Goal: Information Seeking & Learning: Compare options

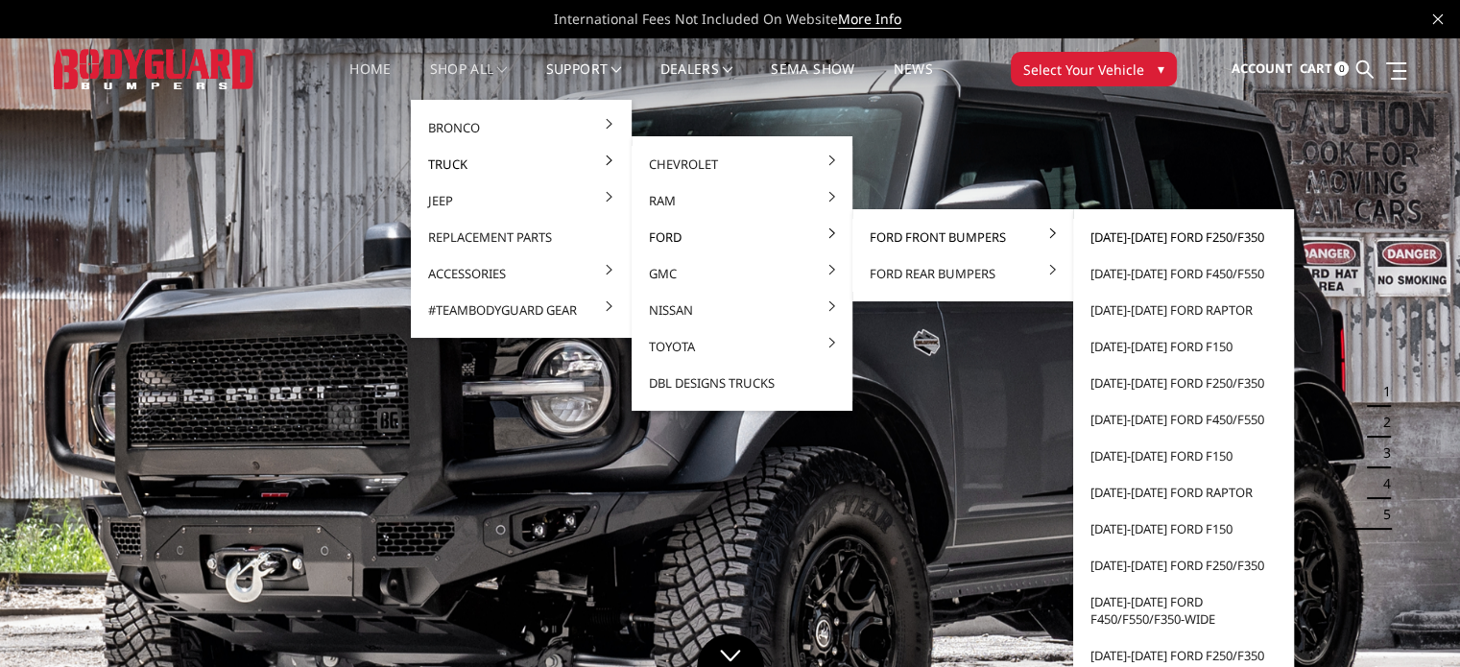
click at [1125, 232] on link "[DATE]-[DATE] Ford F250/F350" at bounding box center [1183, 237] width 205 height 36
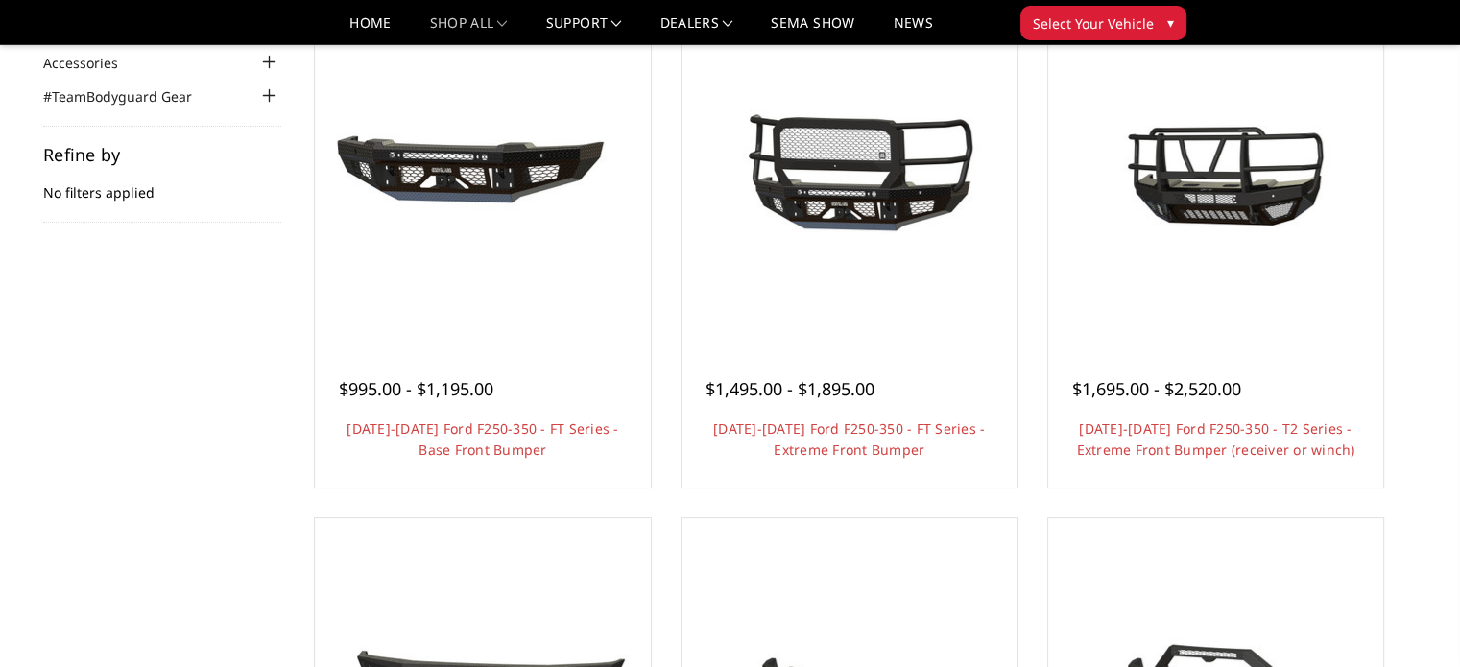
scroll to position [384, 0]
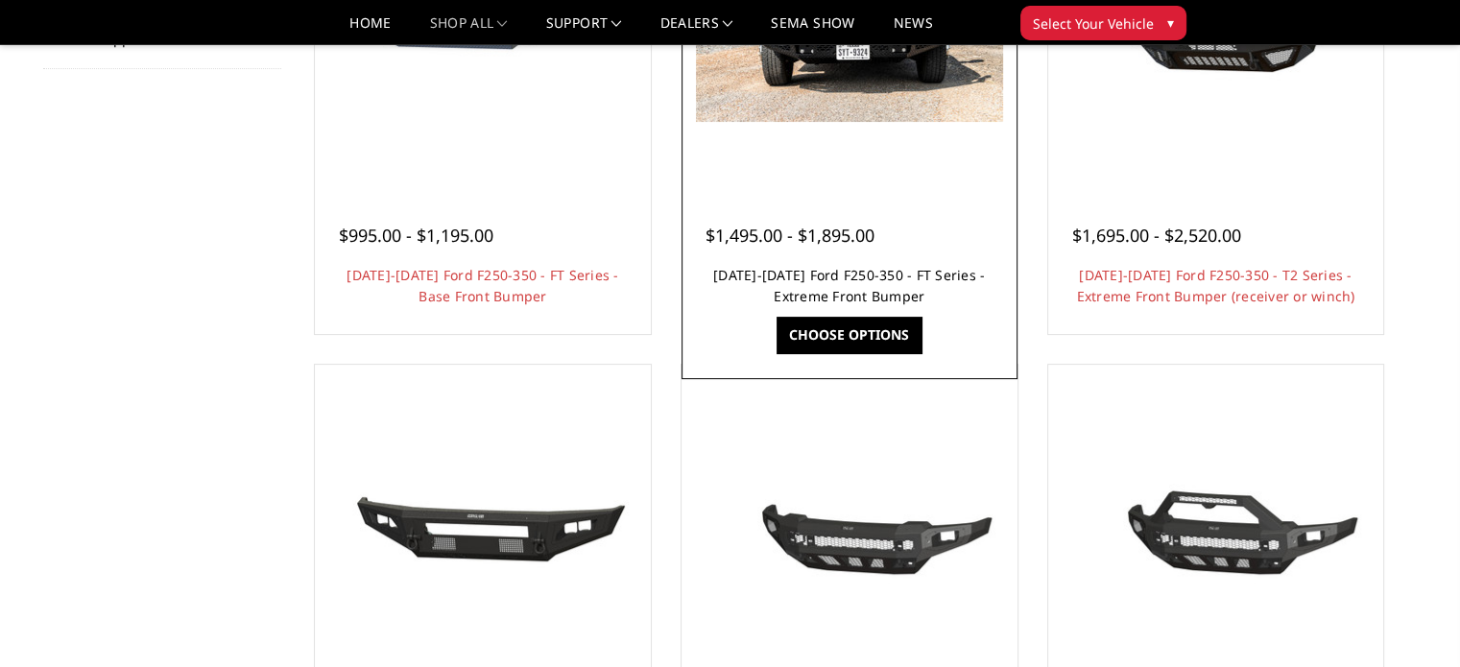
click at [799, 270] on link "[DATE]-[DATE] Ford F250-350 - FT Series - Extreme Front Bumper" at bounding box center [849, 285] width 272 height 39
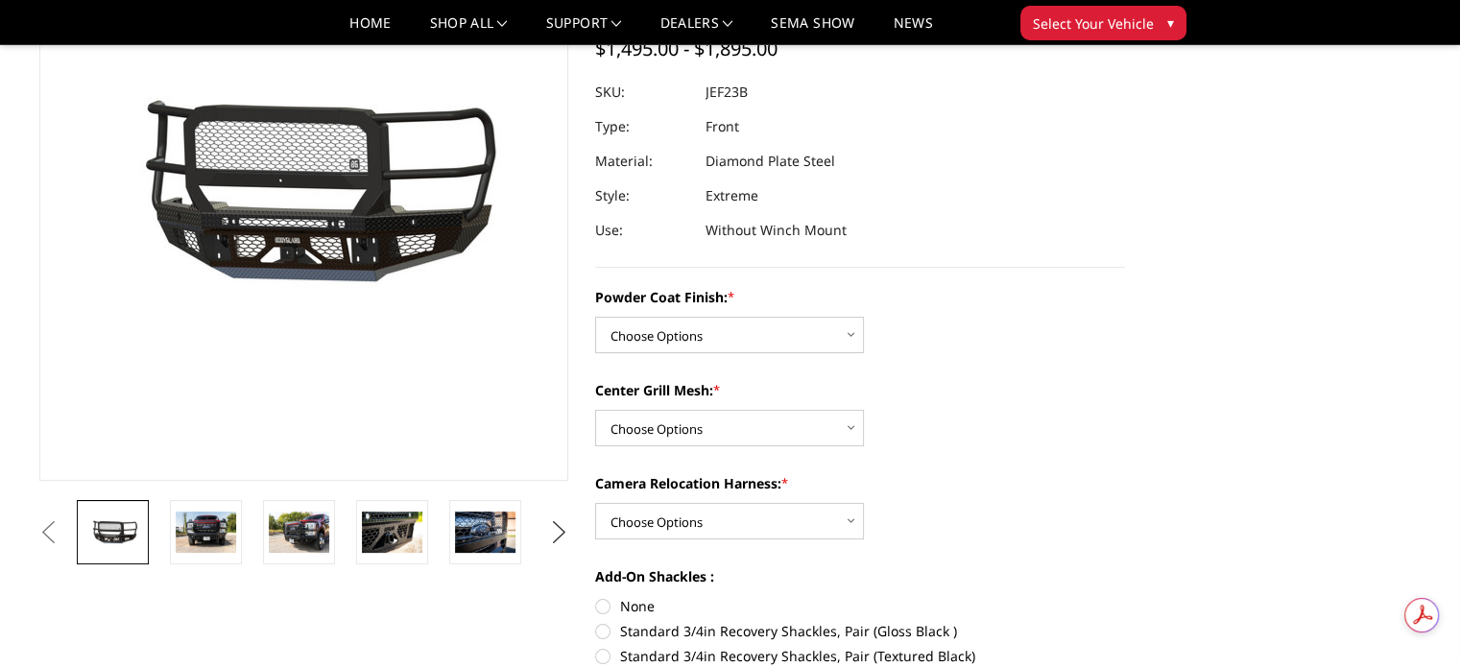
click at [563, 528] on button "Next" at bounding box center [558, 532] width 29 height 29
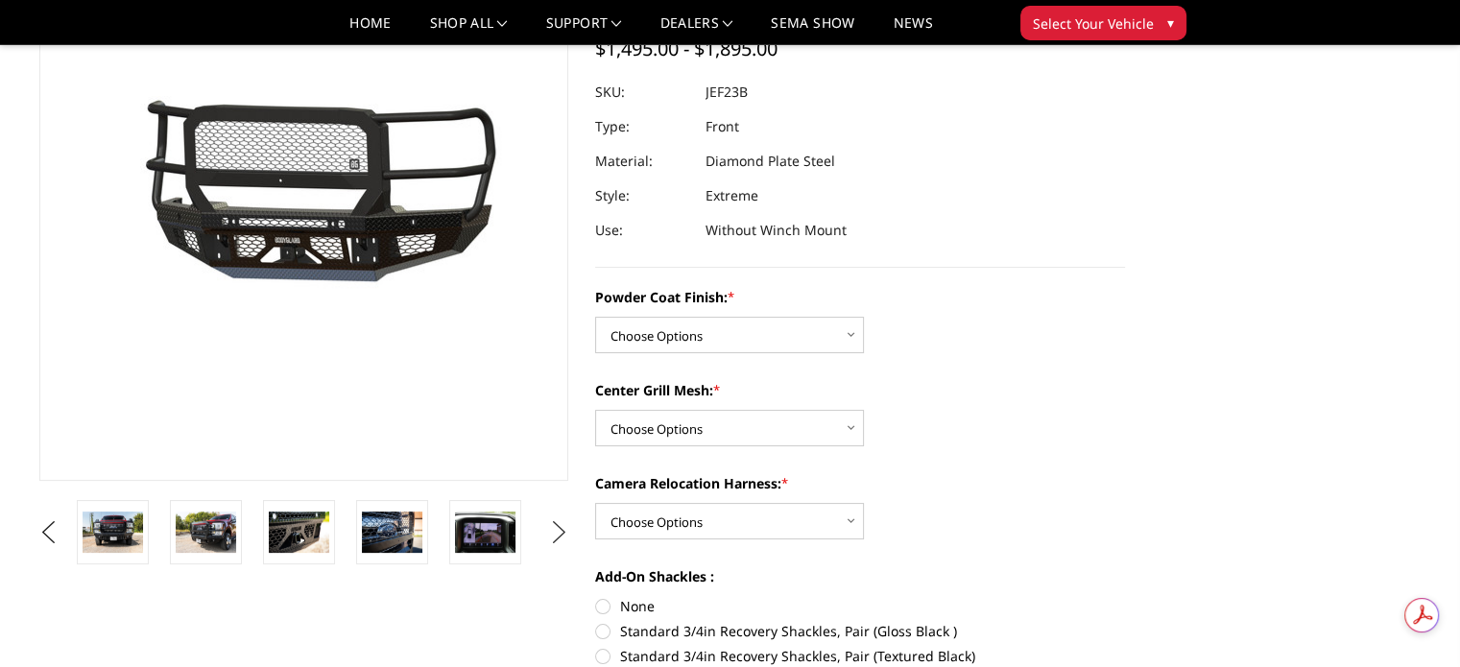
click at [563, 528] on button "Next" at bounding box center [558, 532] width 29 height 29
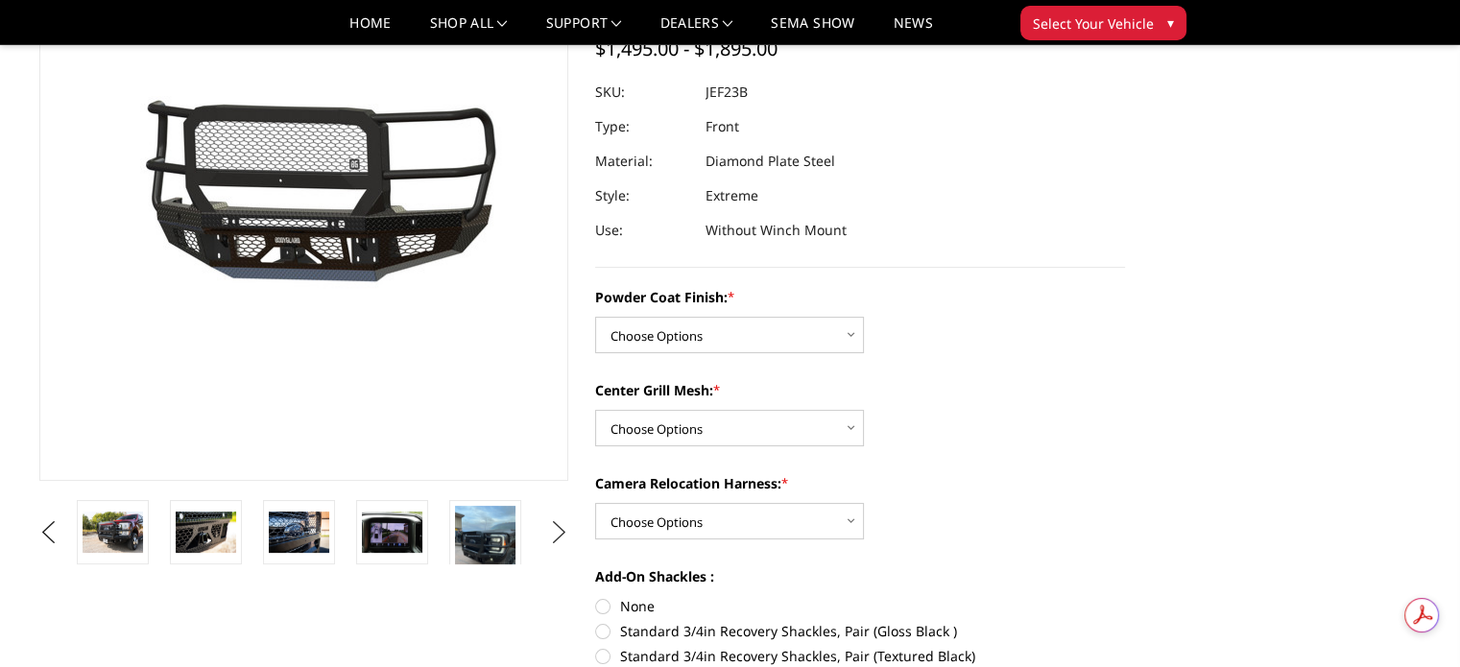
click at [563, 528] on button "Next" at bounding box center [558, 532] width 29 height 29
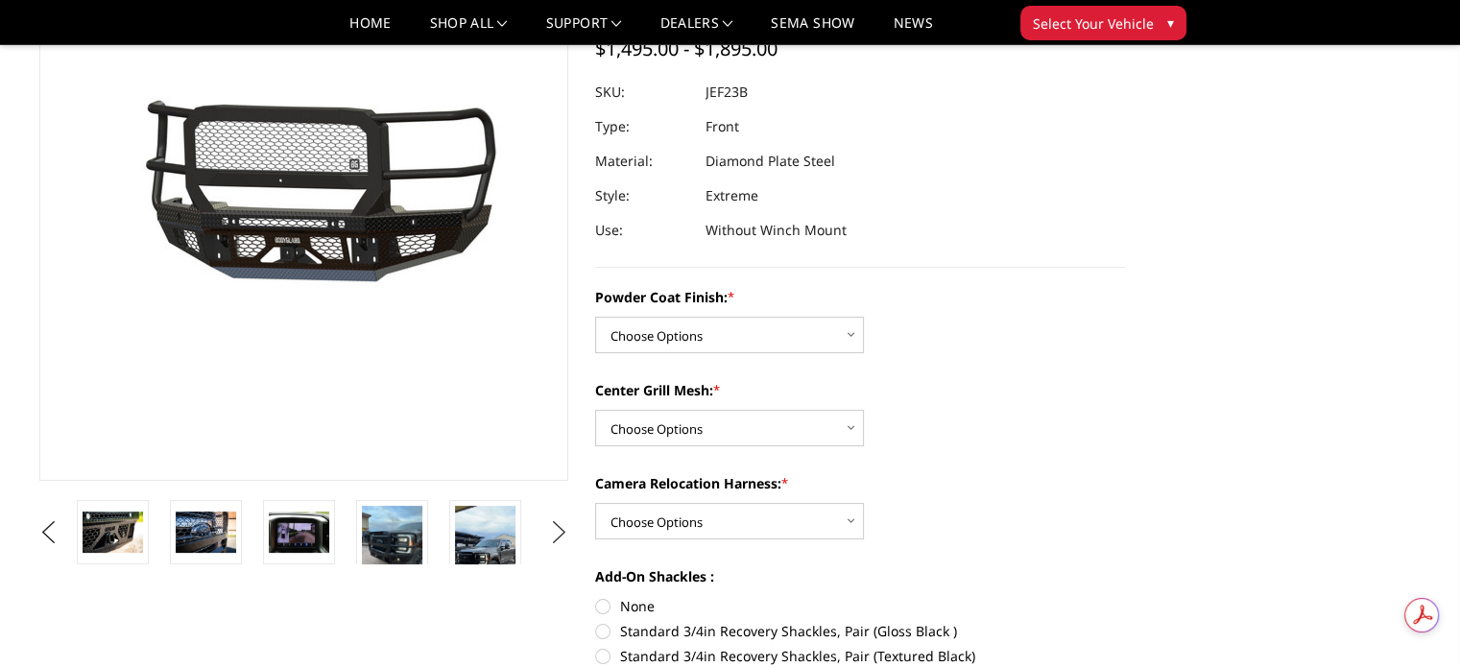
click at [563, 528] on button "Next" at bounding box center [558, 532] width 29 height 29
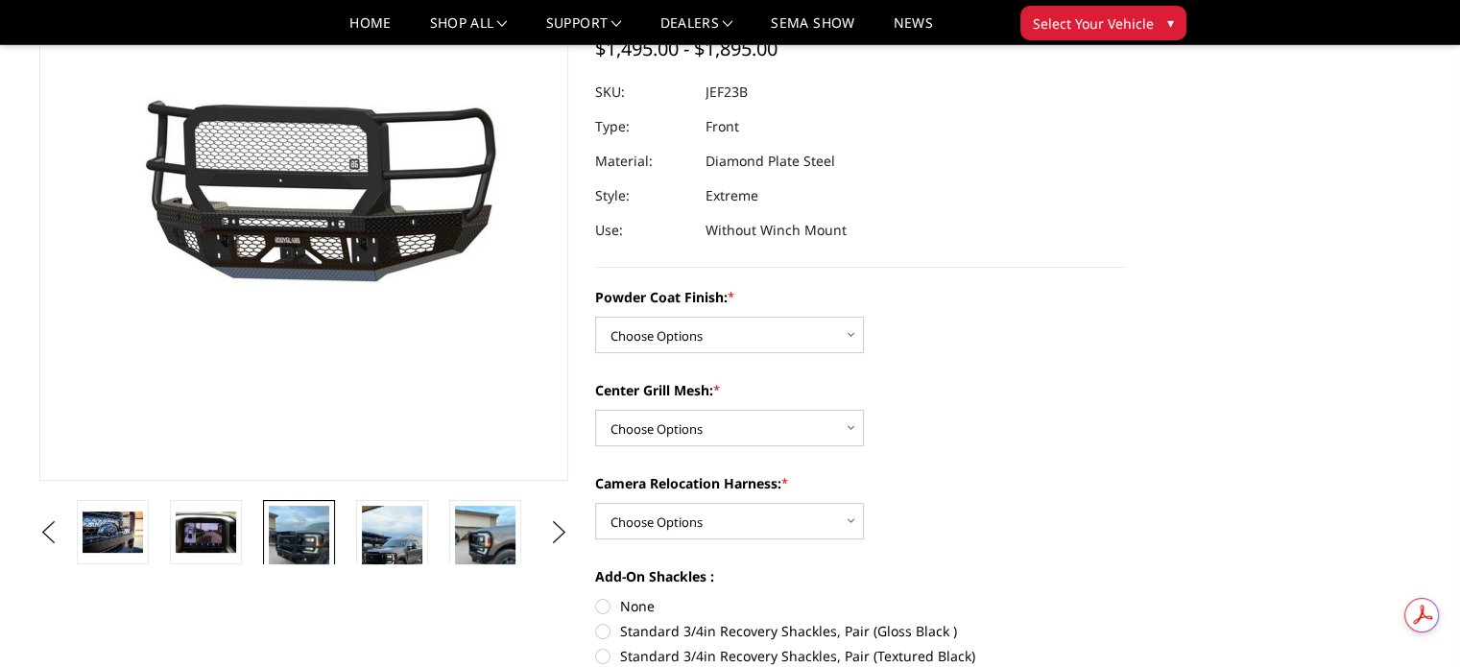
click at [296, 552] on img at bounding box center [299, 546] width 60 height 81
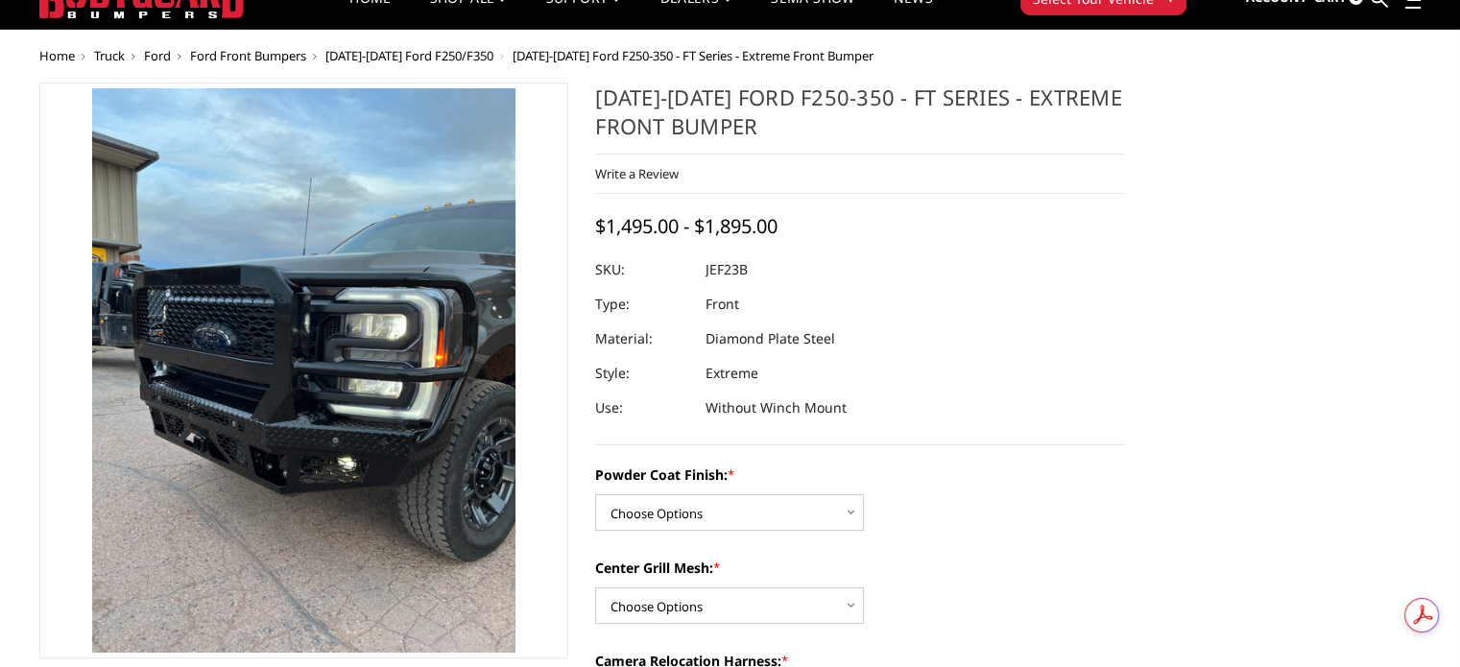
scroll to position [118, 0]
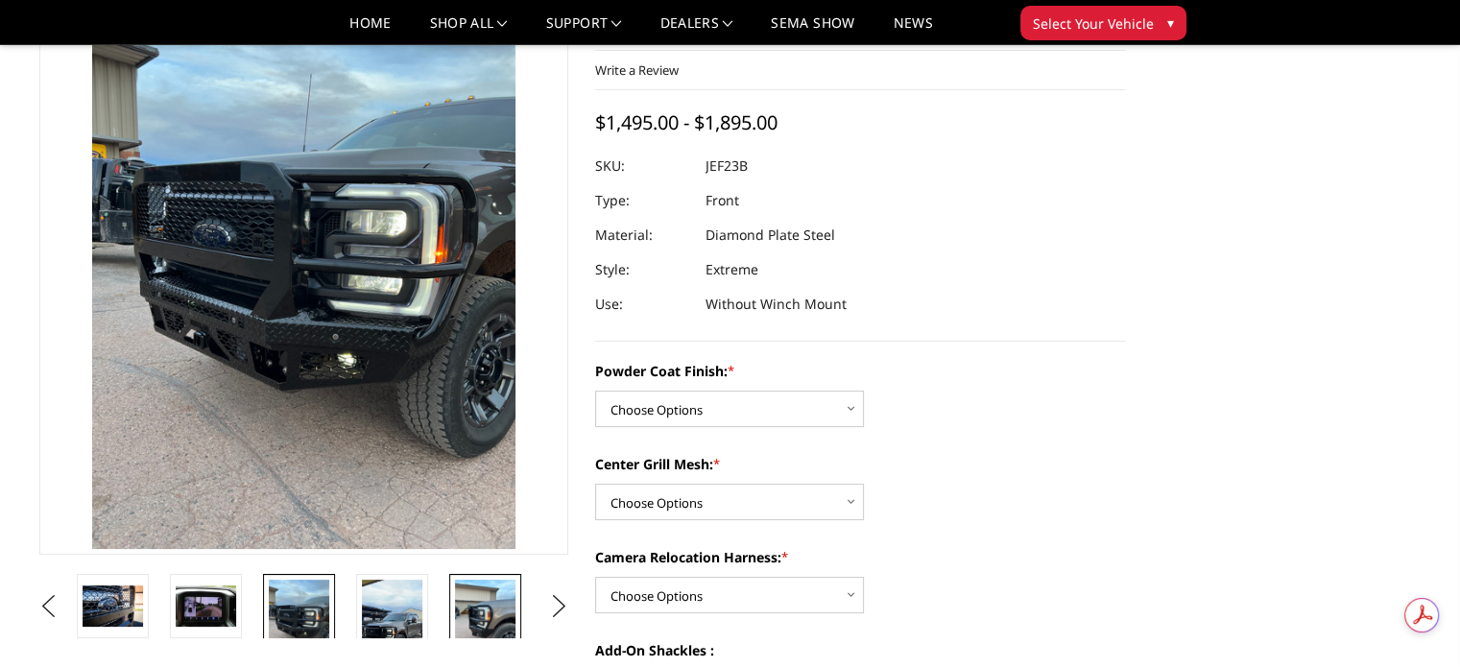
click at [477, 616] on img at bounding box center [485, 620] width 60 height 81
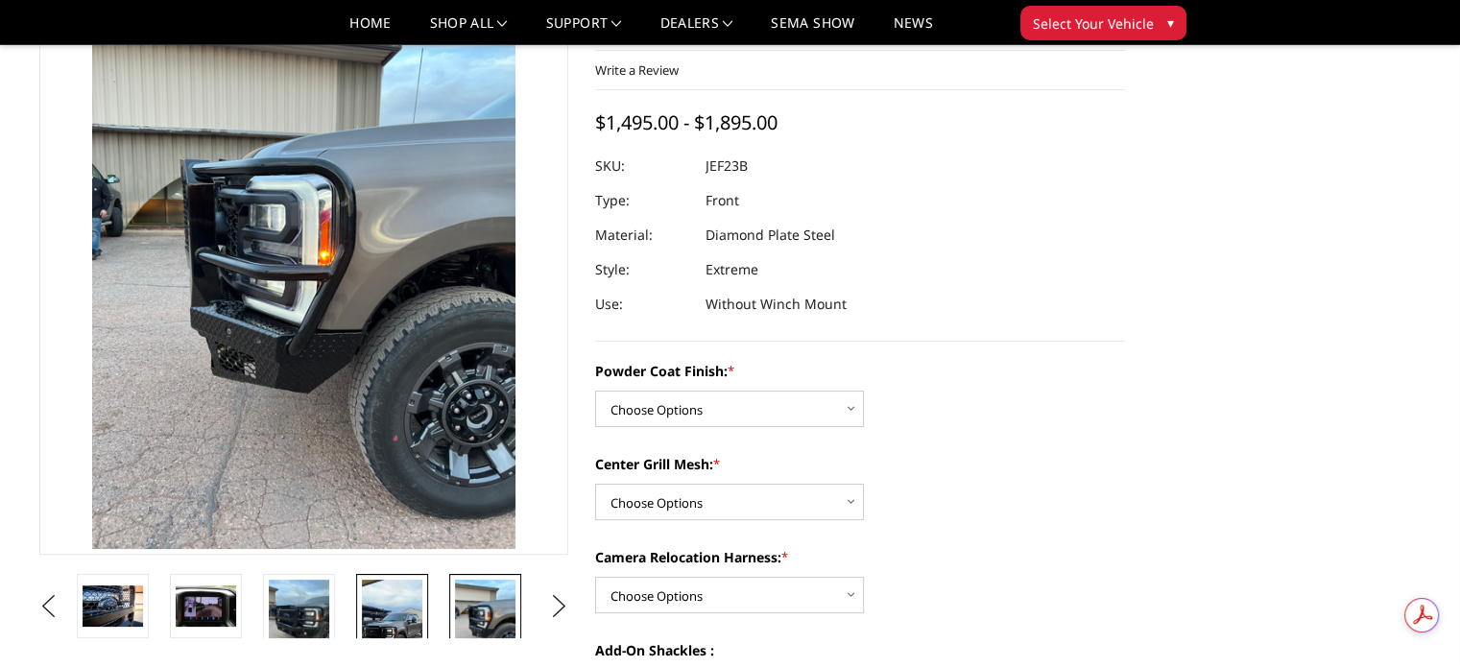
click at [383, 607] on img at bounding box center [392, 634] width 60 height 108
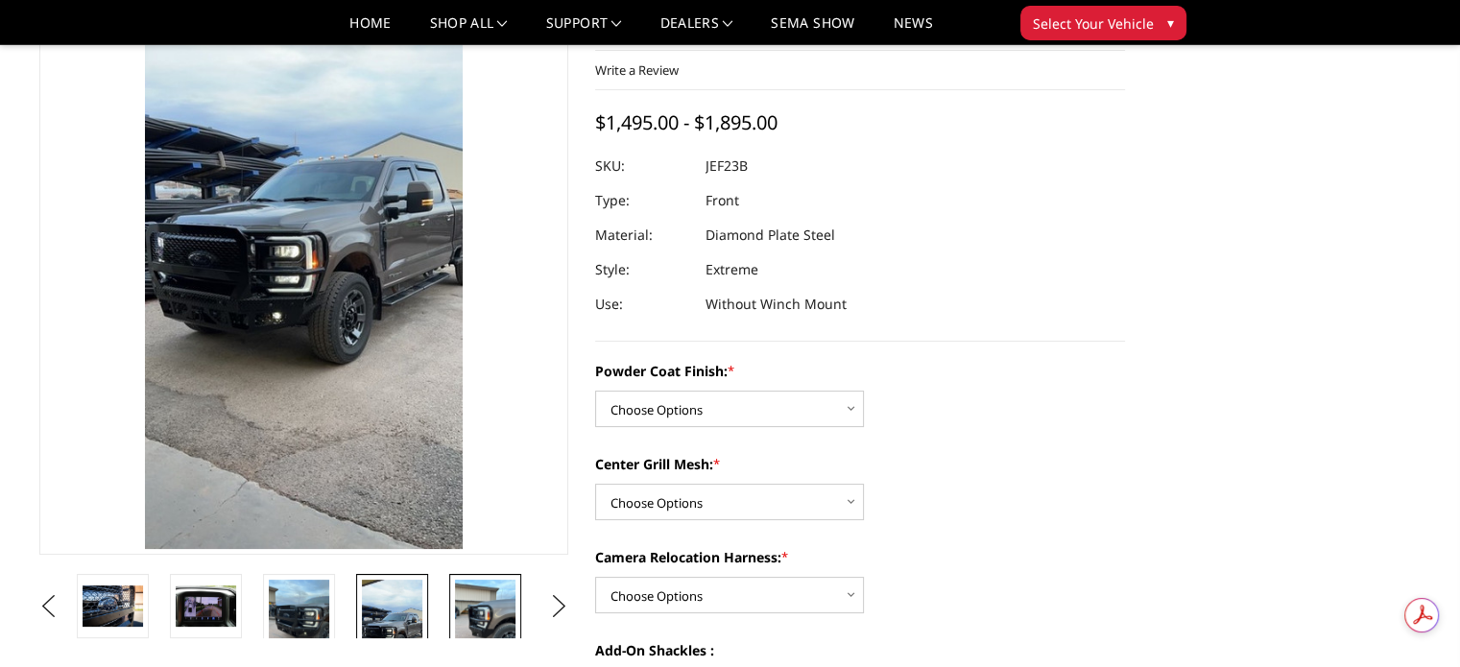
click at [495, 605] on img at bounding box center [485, 620] width 60 height 81
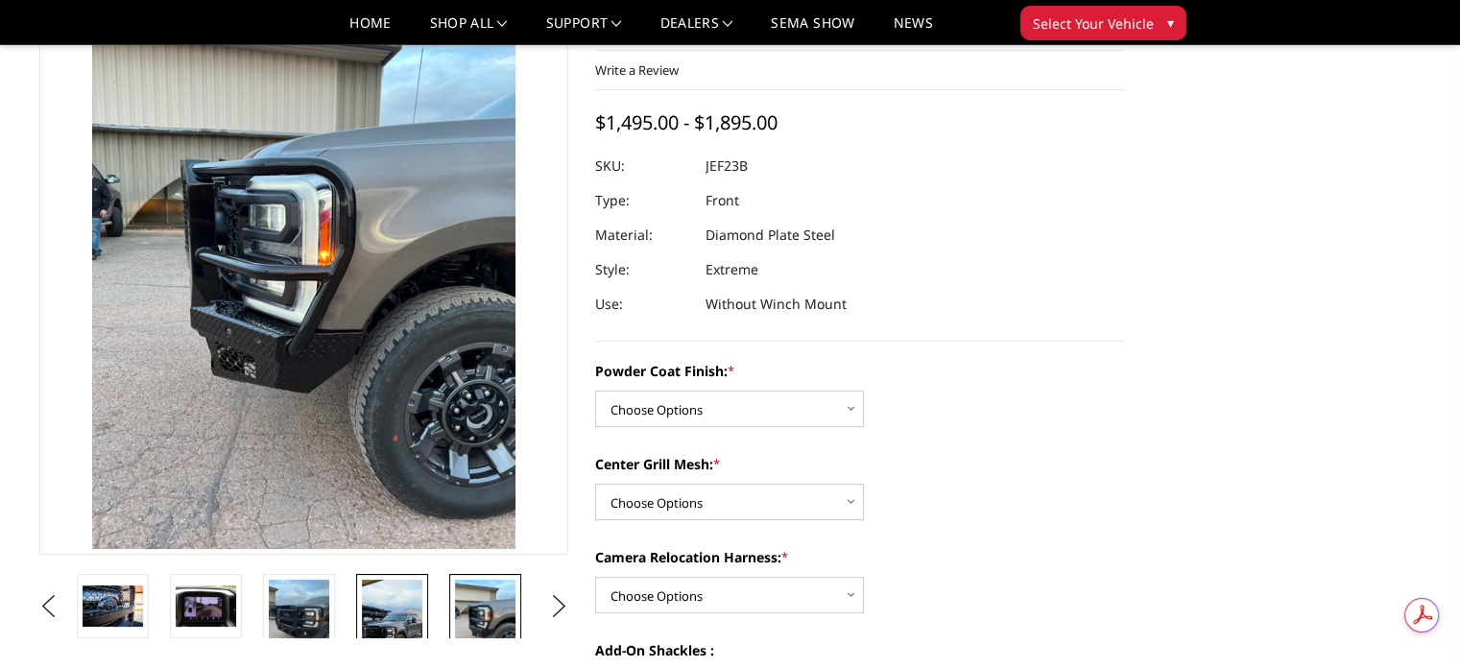
click at [380, 603] on img at bounding box center [392, 634] width 60 height 108
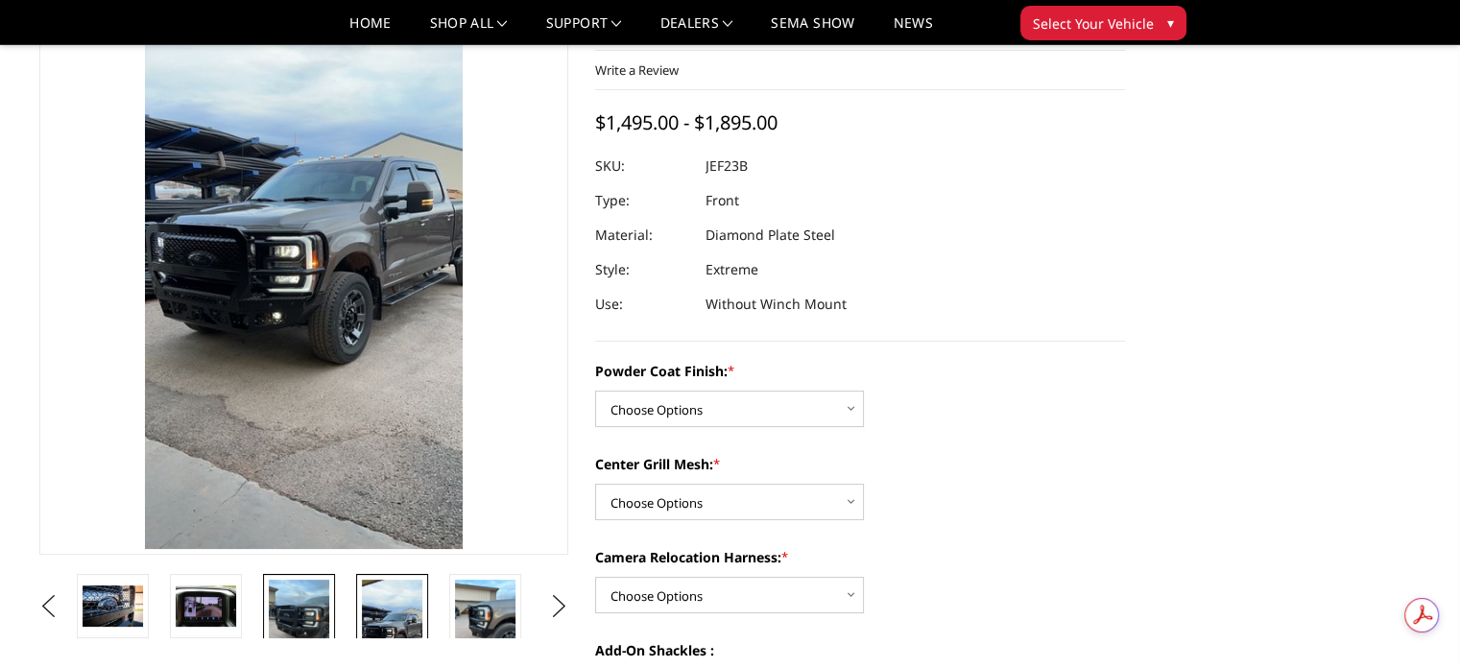
click at [307, 610] on img at bounding box center [299, 620] width 60 height 81
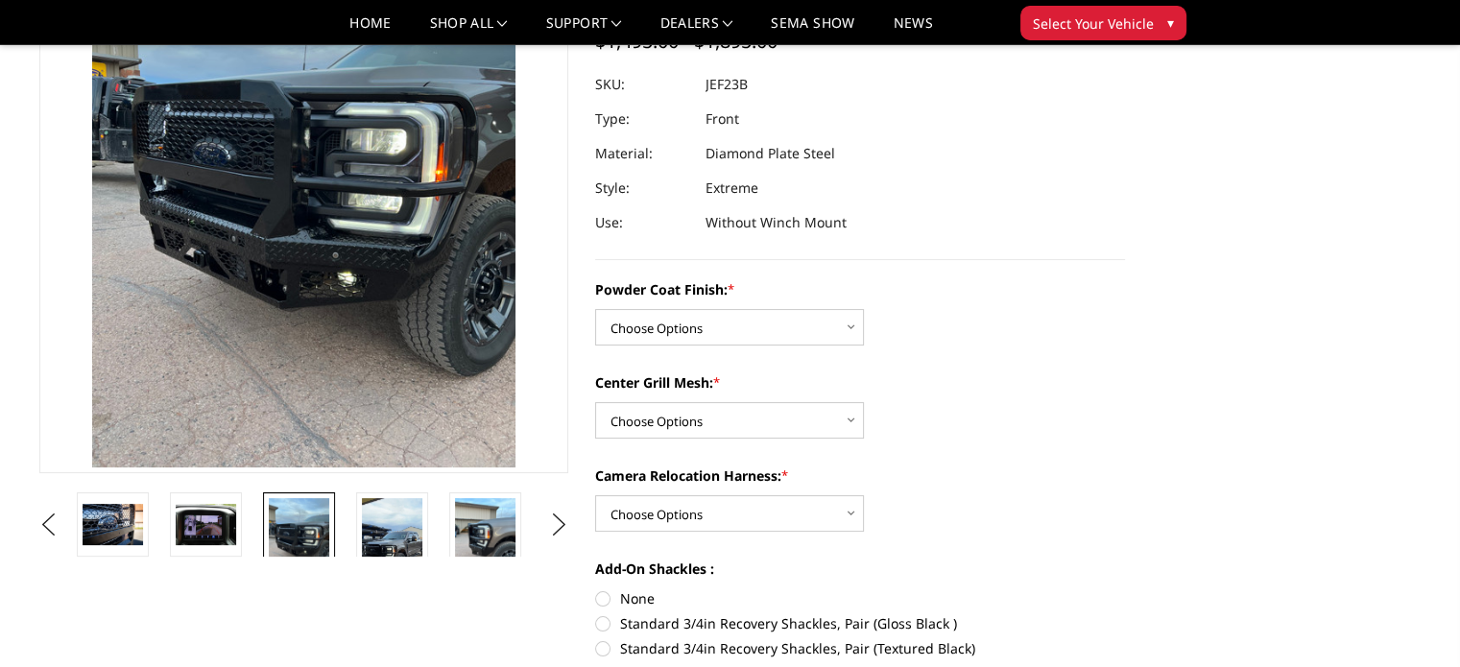
scroll to position [310, 0]
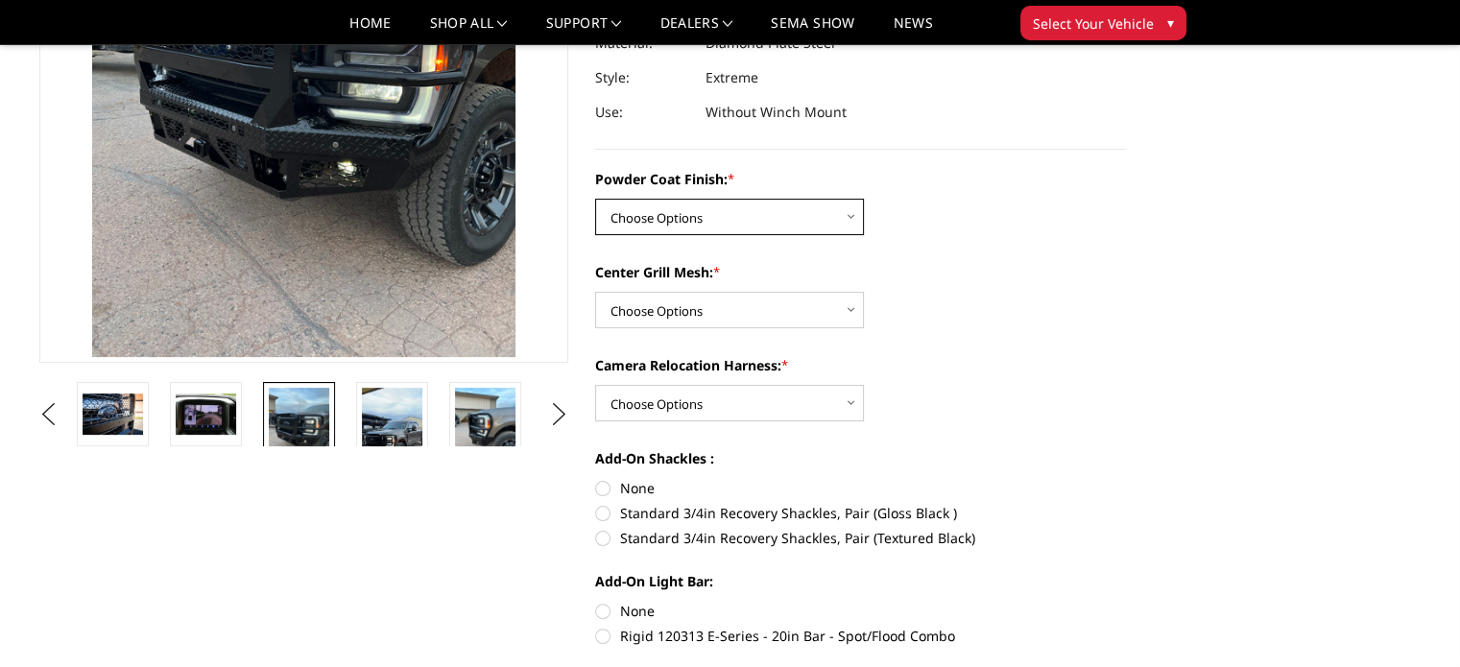
click at [661, 222] on select "Choose Options Bare Metal Gloss Black Powder Coat Textured Black Powder Coat" at bounding box center [729, 217] width 269 height 36
select select "3263"
click at [595, 199] on select "Choose Options Bare Metal Gloss Black Powder Coat Textured Black Powder Coat" at bounding box center [729, 217] width 269 height 36
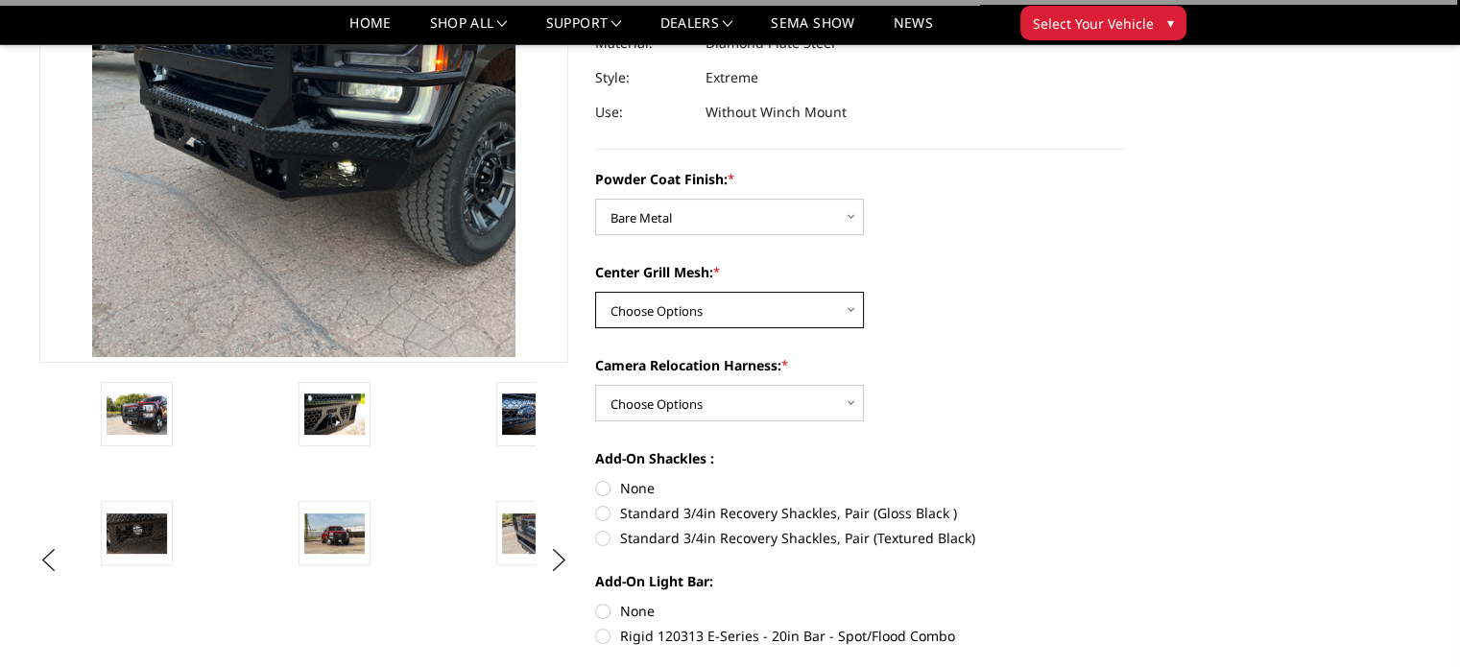
click at [672, 306] on select "Choose Options WITH Expanded Metal in Center Grill WITHOUT Expanded Metal in Ce…" at bounding box center [729, 310] width 269 height 36
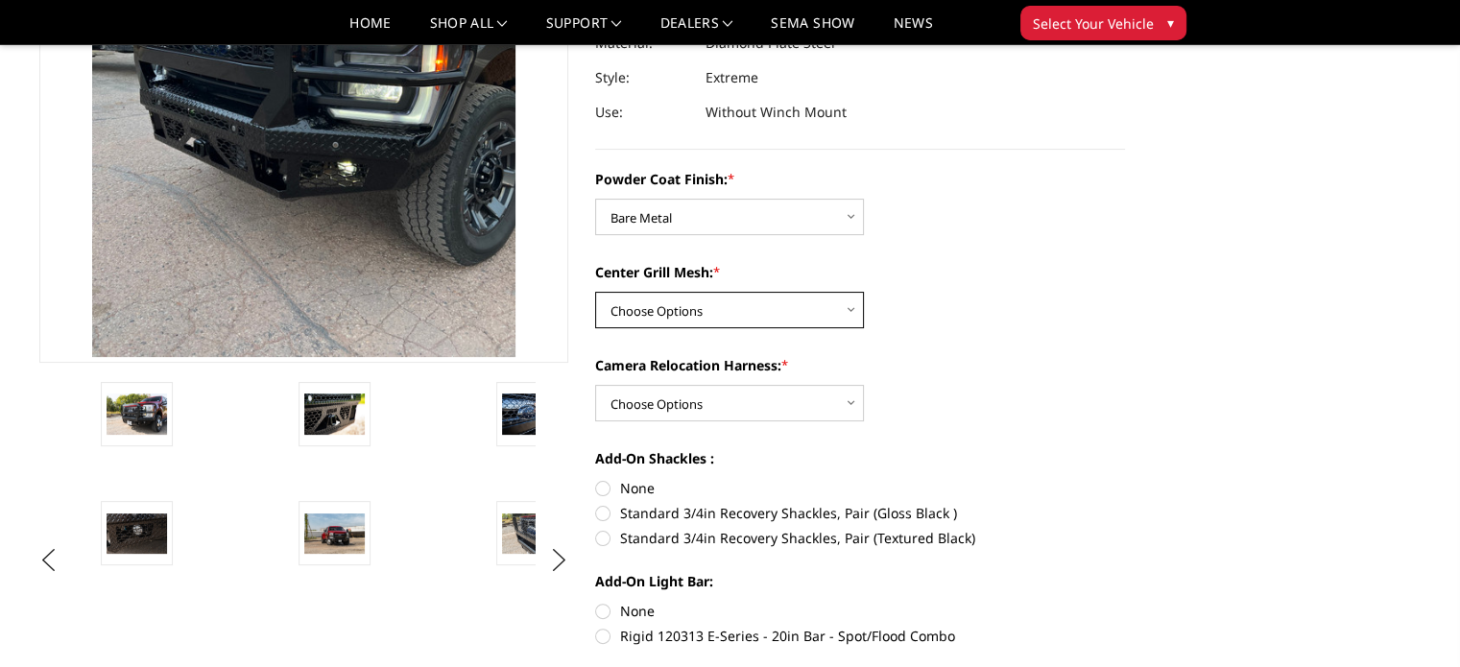
select select "3266"
click at [595, 292] on select "Choose Options WITH Expanded Metal in Center Grill WITHOUT Expanded Metal in Ce…" at bounding box center [729, 310] width 269 height 36
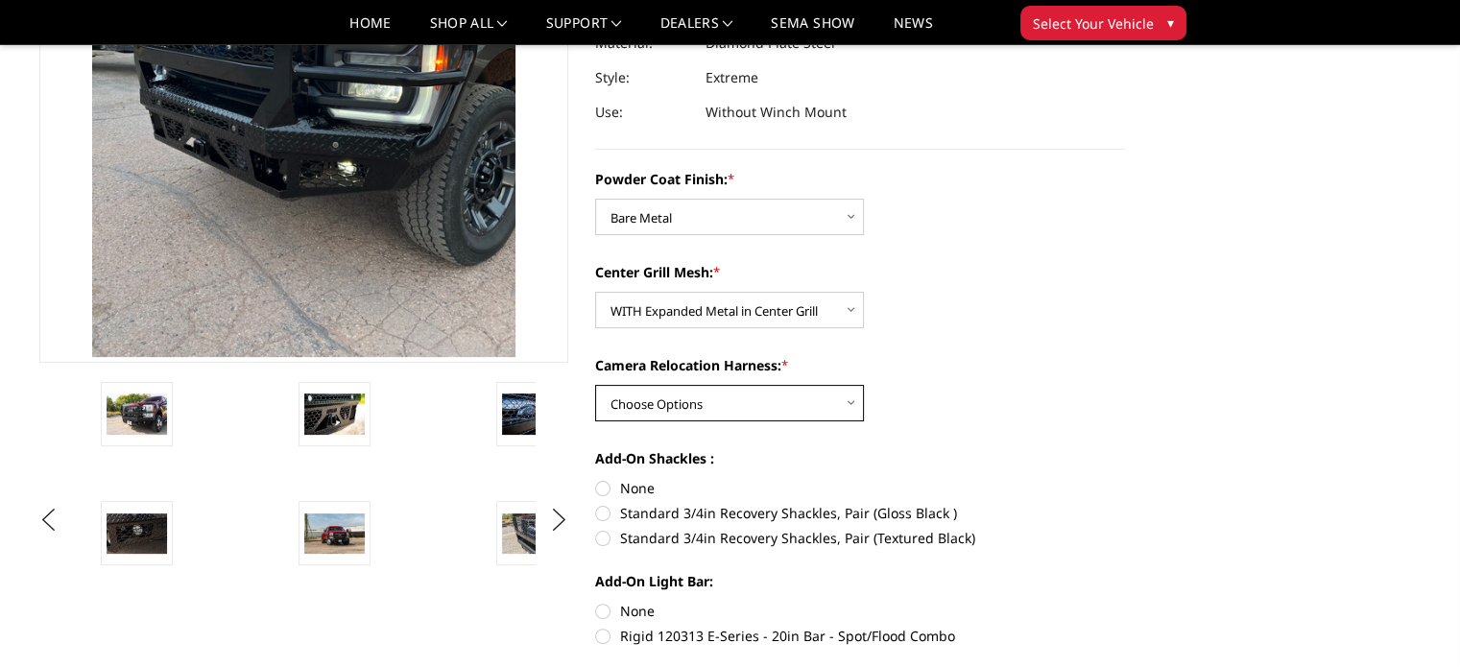
click at [701, 391] on select "Choose Options WITH Camera Relocation Harness WITHOUT Camera Relocation Harness" at bounding box center [729, 403] width 269 height 36
select select "3268"
click at [595, 385] on select "Choose Options WITH Camera Relocation Harness WITHOUT Camera Relocation Harness" at bounding box center [729, 403] width 269 height 36
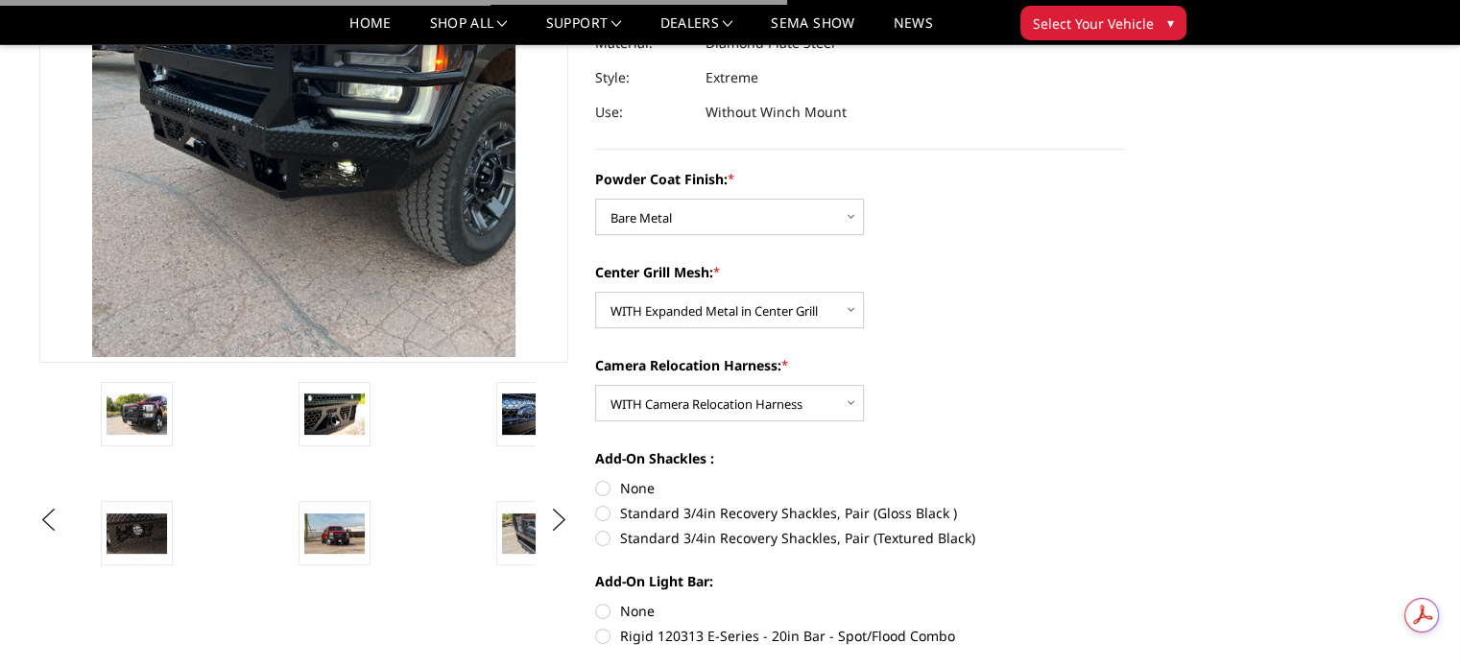
click at [964, 354] on div "Powder Coat Finish: * Choose Options Bare Metal Gloss Black Powder Coat Texture…" at bounding box center [860, 405] width 530 height 473
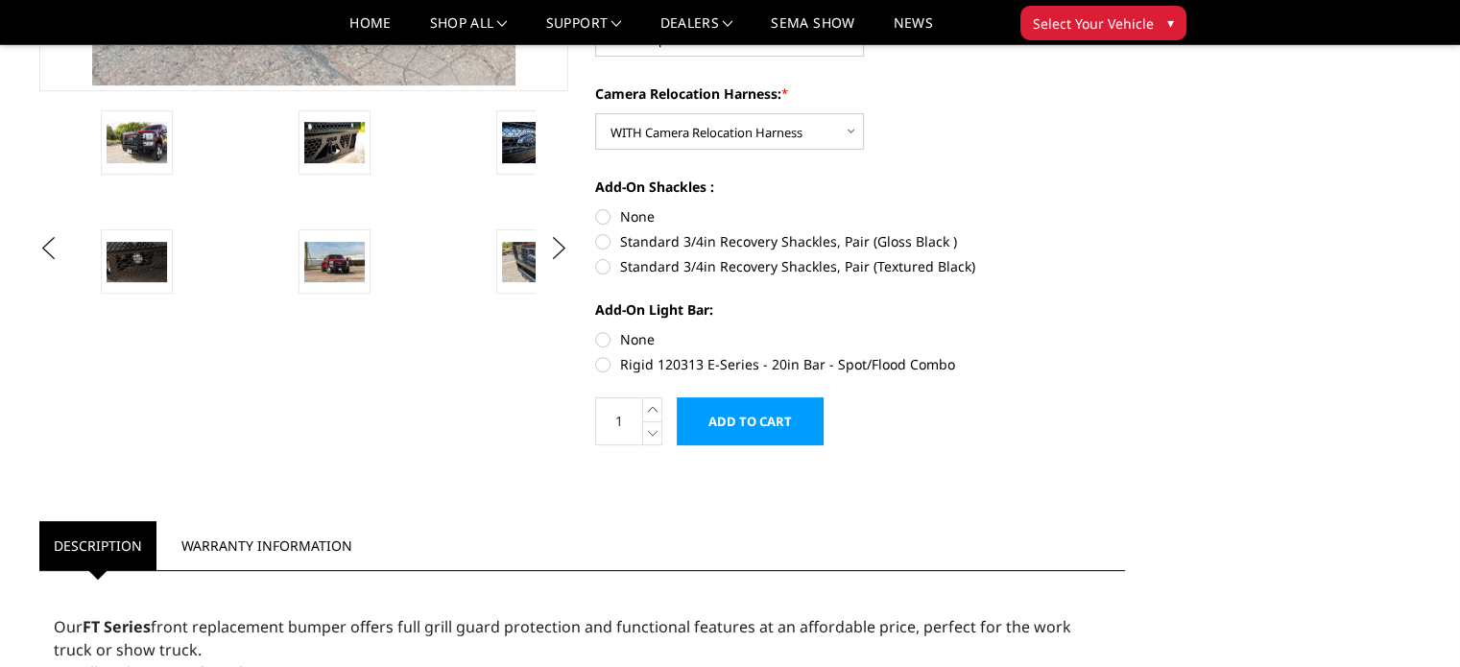
scroll to position [598, 0]
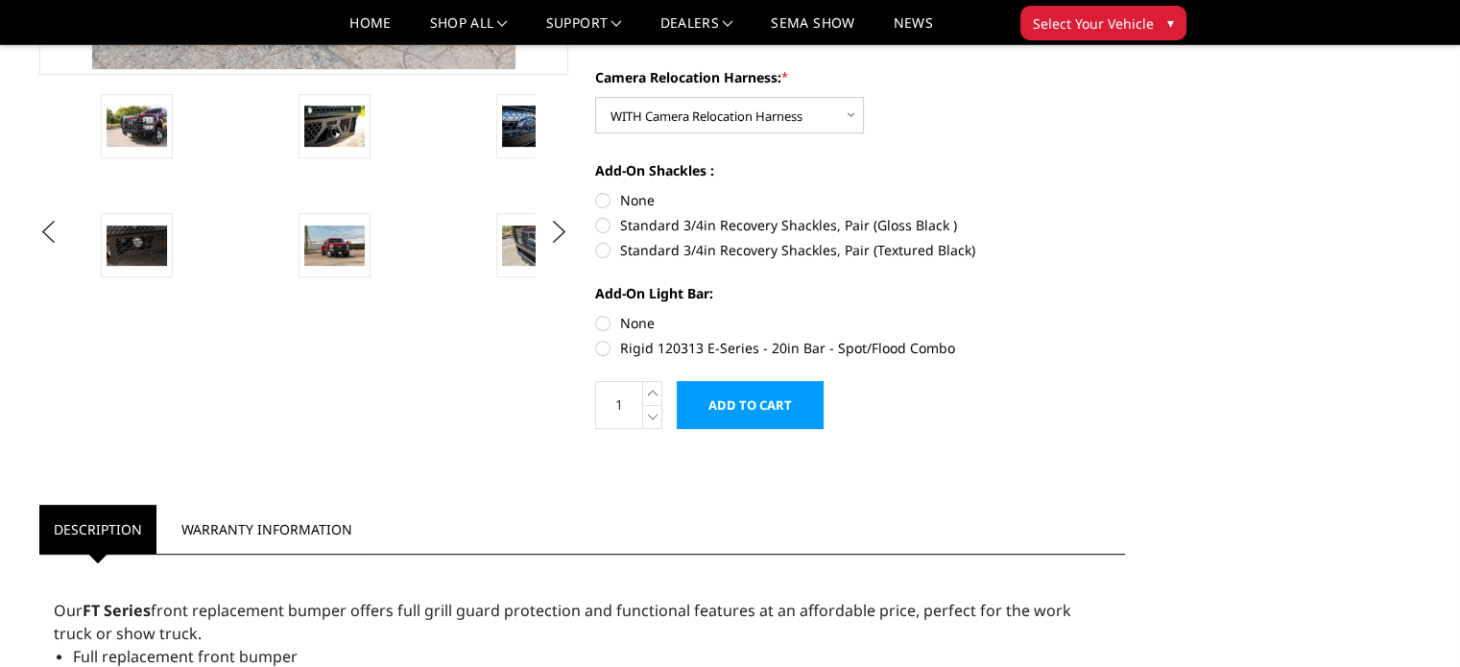
click at [604, 200] on label "None" at bounding box center [860, 200] width 530 height 20
click at [596, 191] on input "None" at bounding box center [595, 190] width 1 height 1
radio input "true"
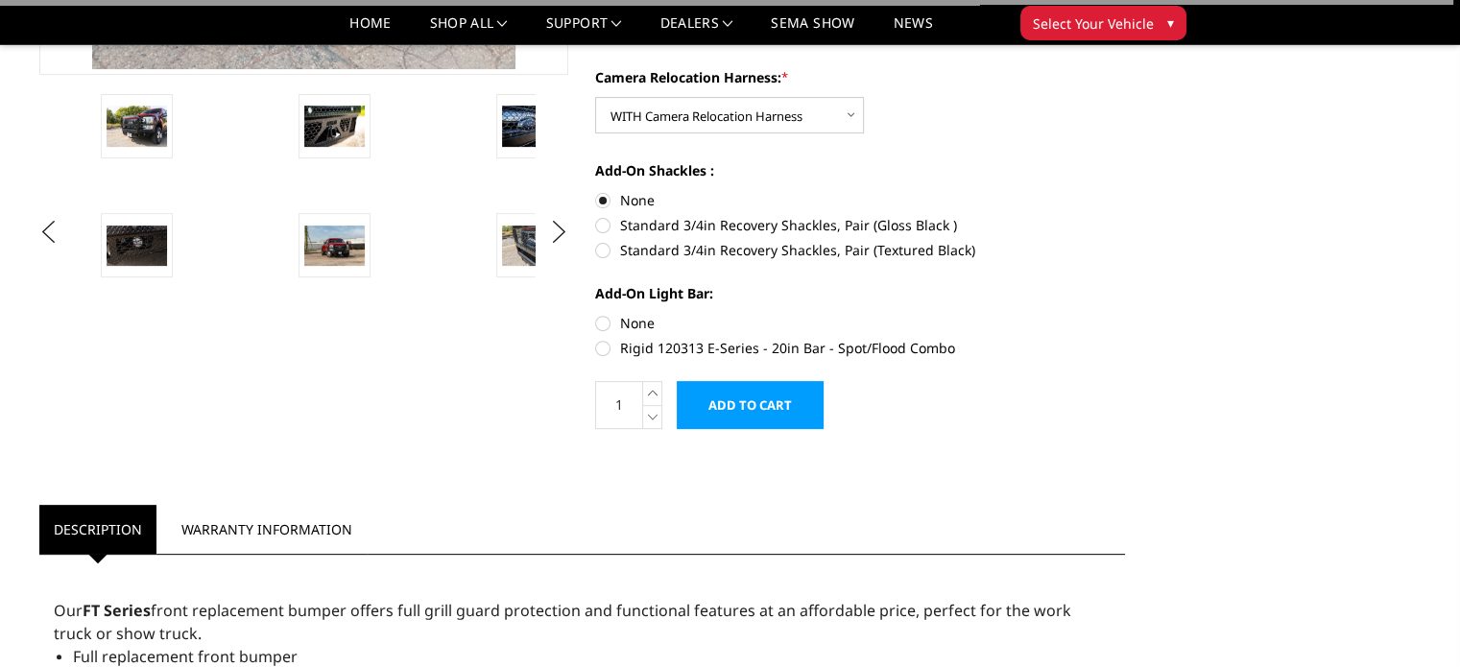
click at [601, 323] on label "None" at bounding box center [860, 323] width 530 height 20
click at [596, 314] on input "None" at bounding box center [595, 313] width 1 height 1
radio input "true"
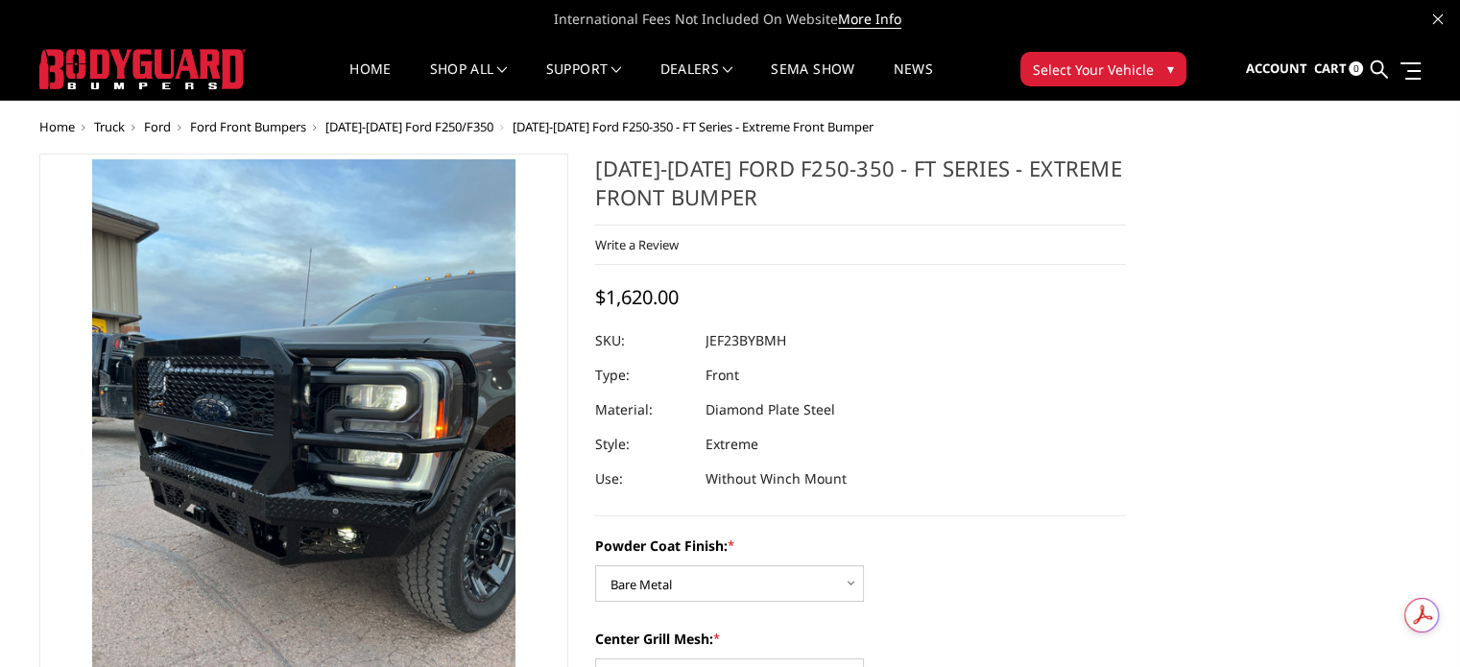
scroll to position [0, 0]
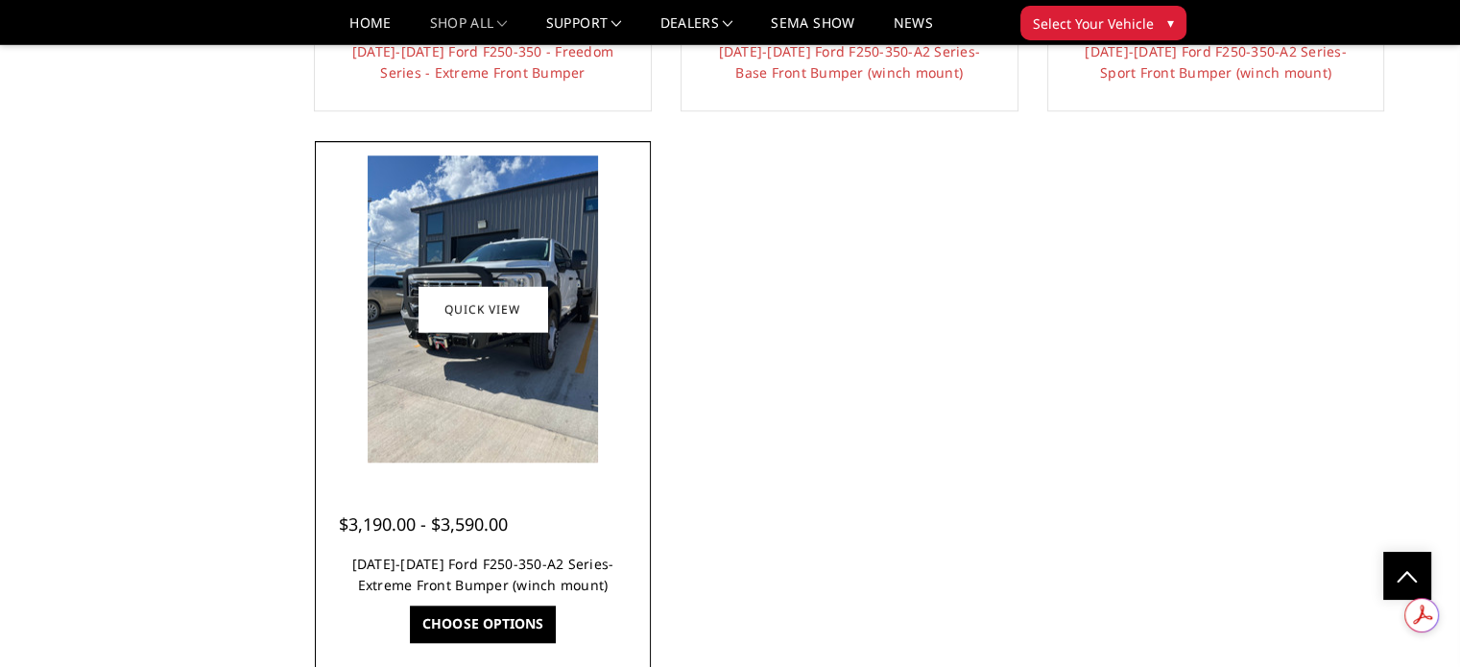
click at [438, 566] on link "2023-2025 Ford F250-350-A2 Series-Extreme Front Bumper (winch mount)" at bounding box center [483, 574] width 262 height 39
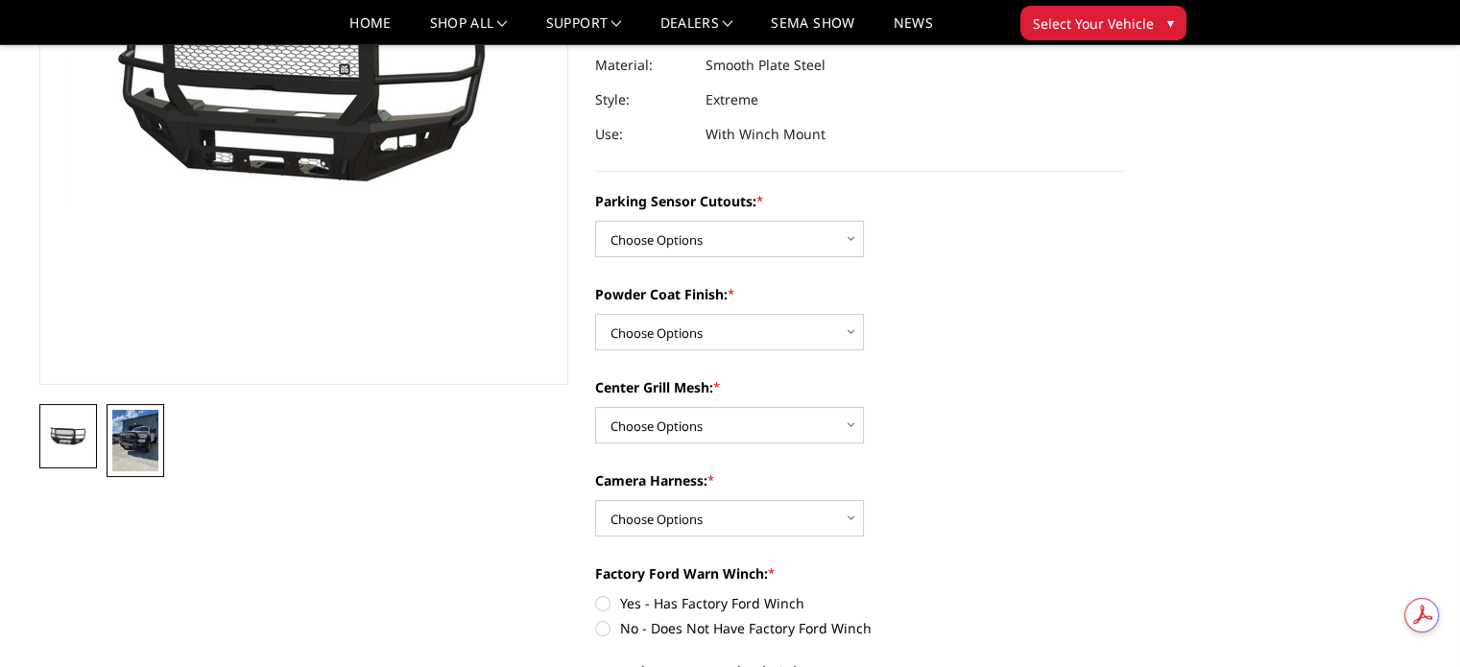
click at [132, 447] on img at bounding box center [135, 440] width 46 height 61
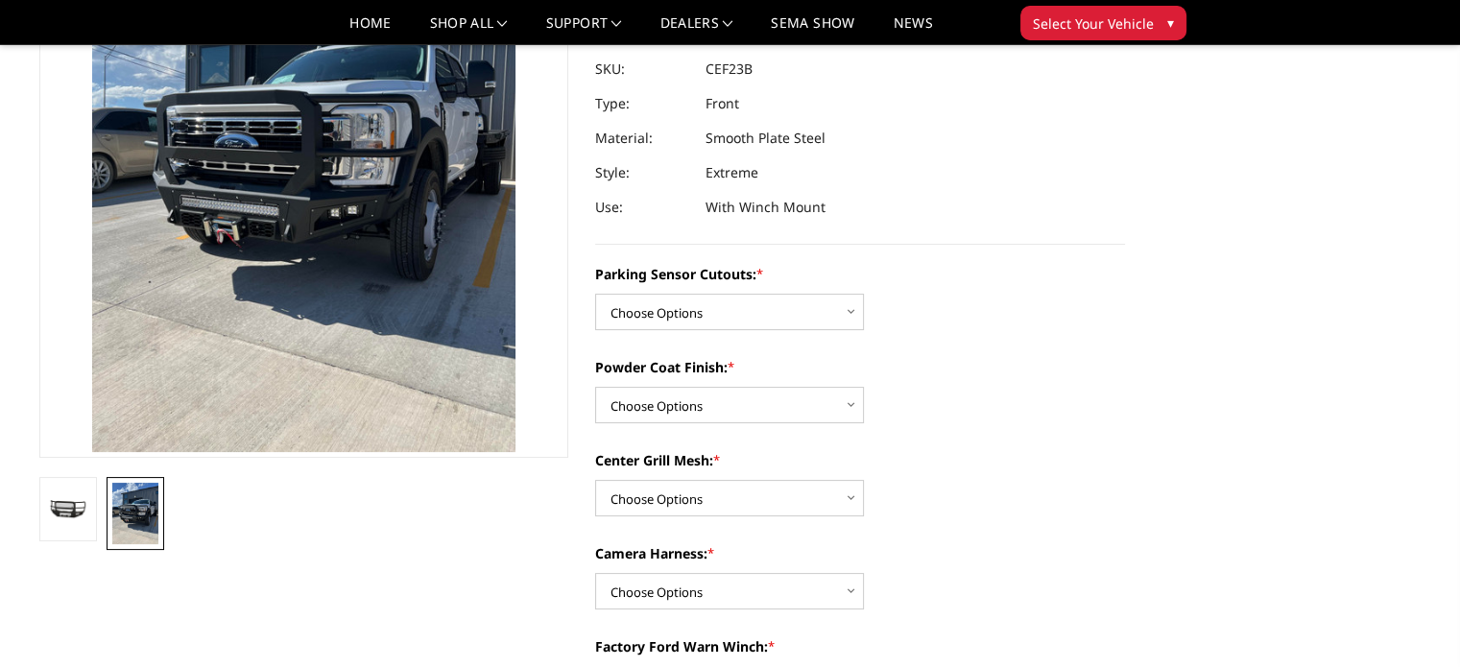
scroll to position [307, 0]
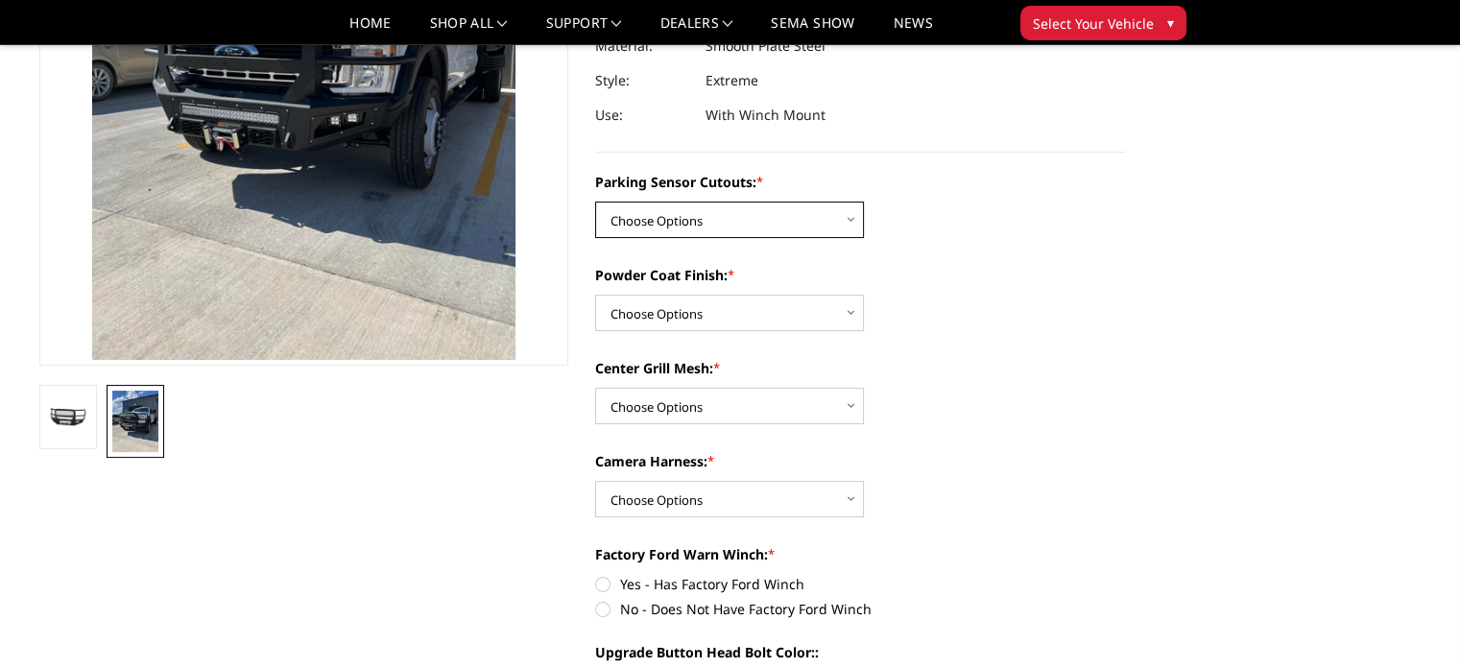
click at [668, 214] on select "Choose Options No-Without Parking Sensor Cutouts Yes-With Parking Sensor Cutouts" at bounding box center [729, 220] width 269 height 36
select select "2421"
click at [595, 202] on select "Choose Options No-Without Parking Sensor Cutouts Yes-With Parking Sensor Cutouts" at bounding box center [729, 220] width 269 height 36
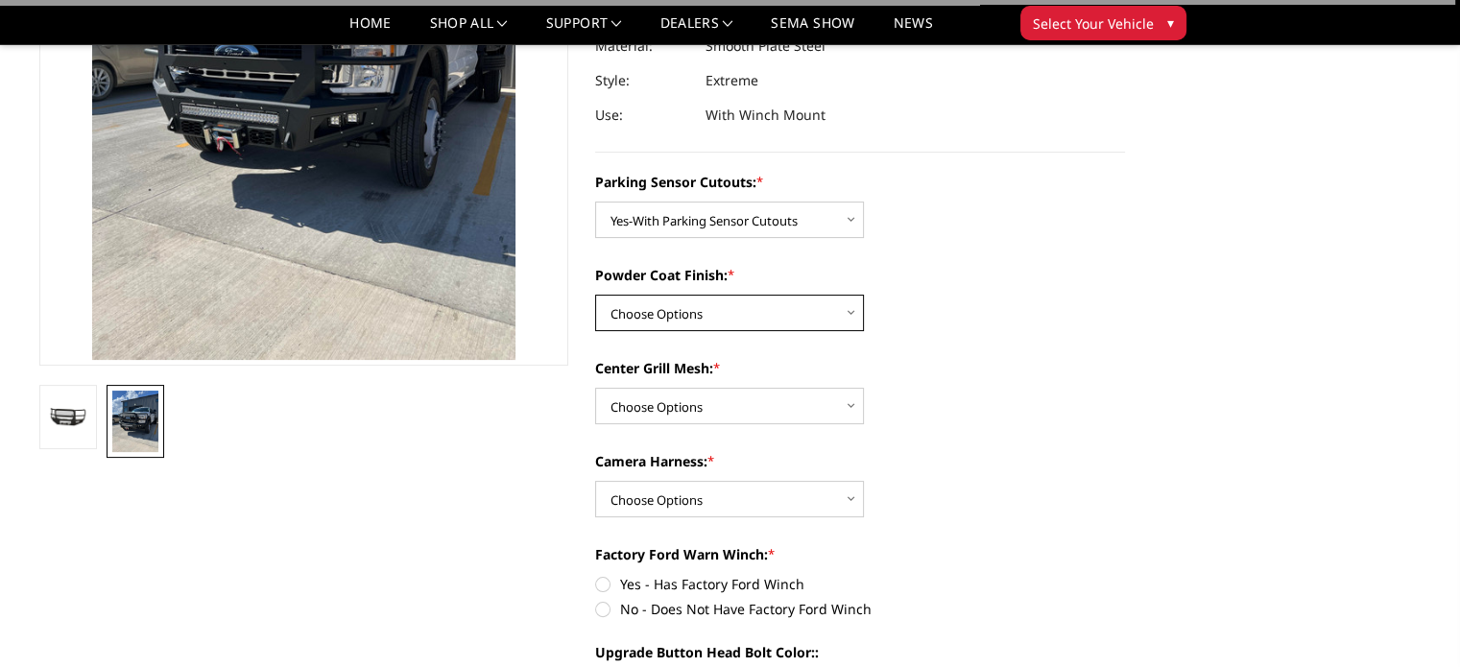
click at [655, 312] on select "Choose Options Bare Metal Textured Black Powder Coat" at bounding box center [729, 313] width 269 height 36
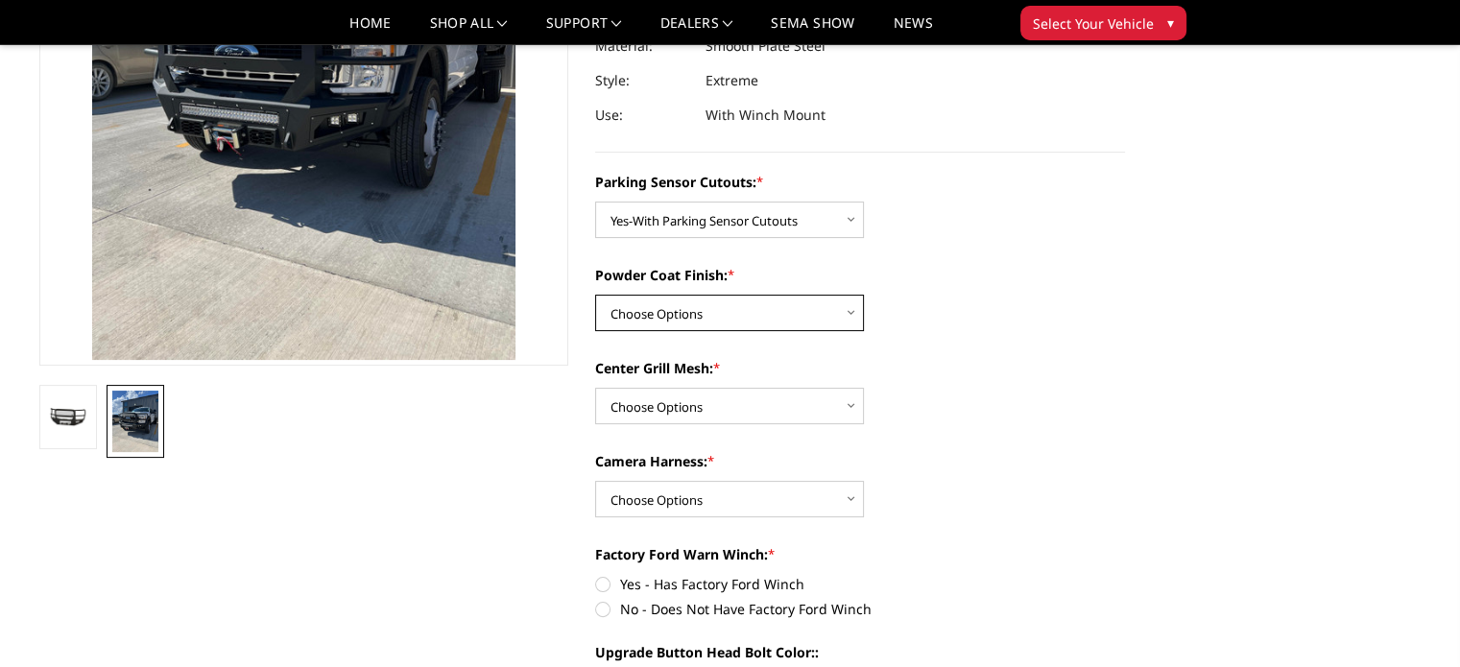
select select "2422"
click at [595, 295] on select "Choose Options Bare Metal Textured Black Powder Coat" at bounding box center [729, 313] width 269 height 36
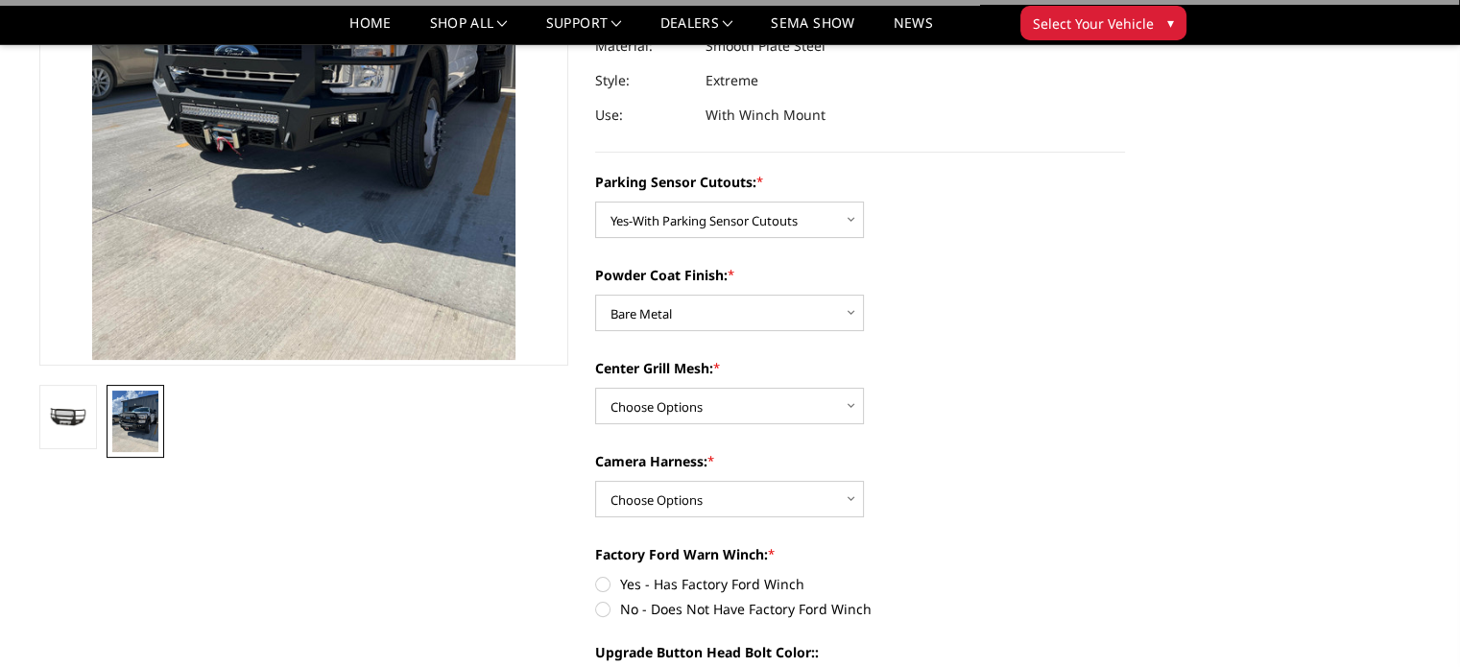
click at [895, 372] on label "Center Grill Mesh: *" at bounding box center [860, 368] width 530 height 20
click at [864, 388] on select "Choose Options With Center Grill Mesh Without Center Grill Mesh" at bounding box center [729, 406] width 269 height 36
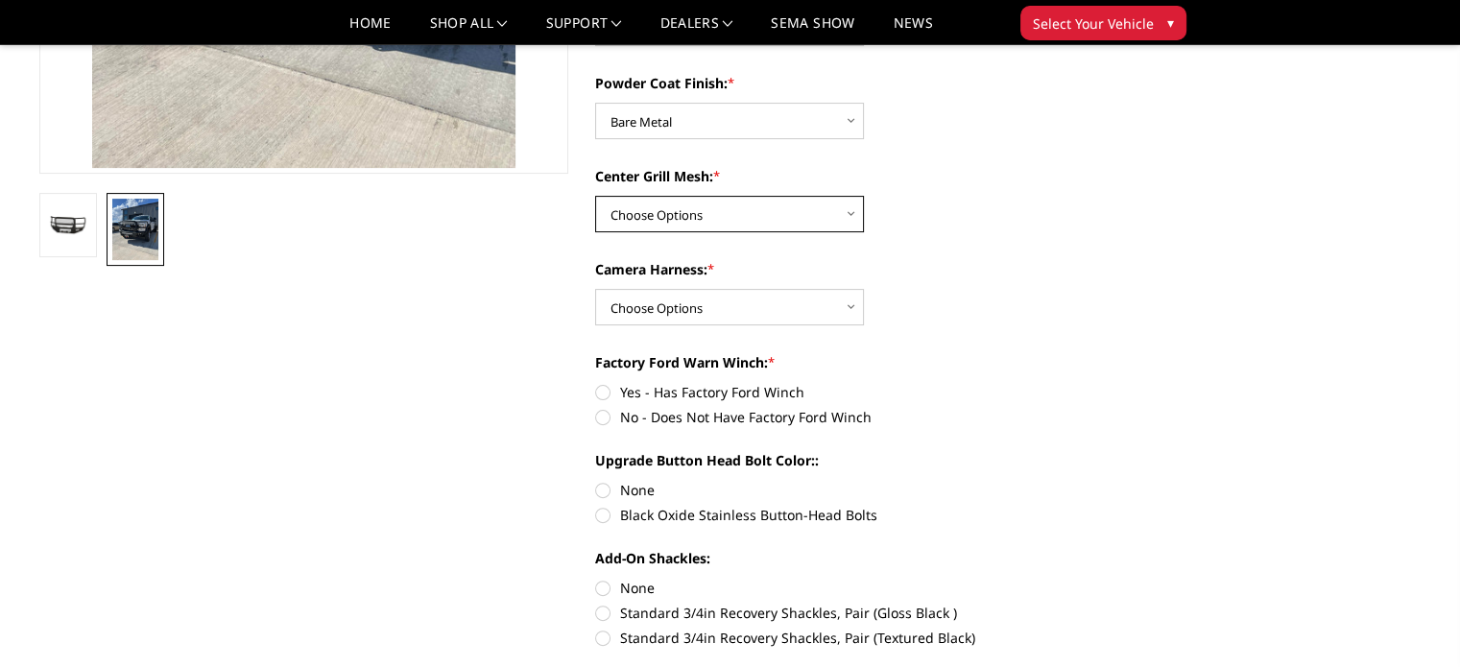
scroll to position [499, 0]
click at [697, 203] on select "Choose Options With Center Grill Mesh Without Center Grill Mesh" at bounding box center [729, 214] width 269 height 36
select select "2424"
click at [595, 196] on select "Choose Options With Center Grill Mesh Without Center Grill Mesh" at bounding box center [729, 214] width 269 height 36
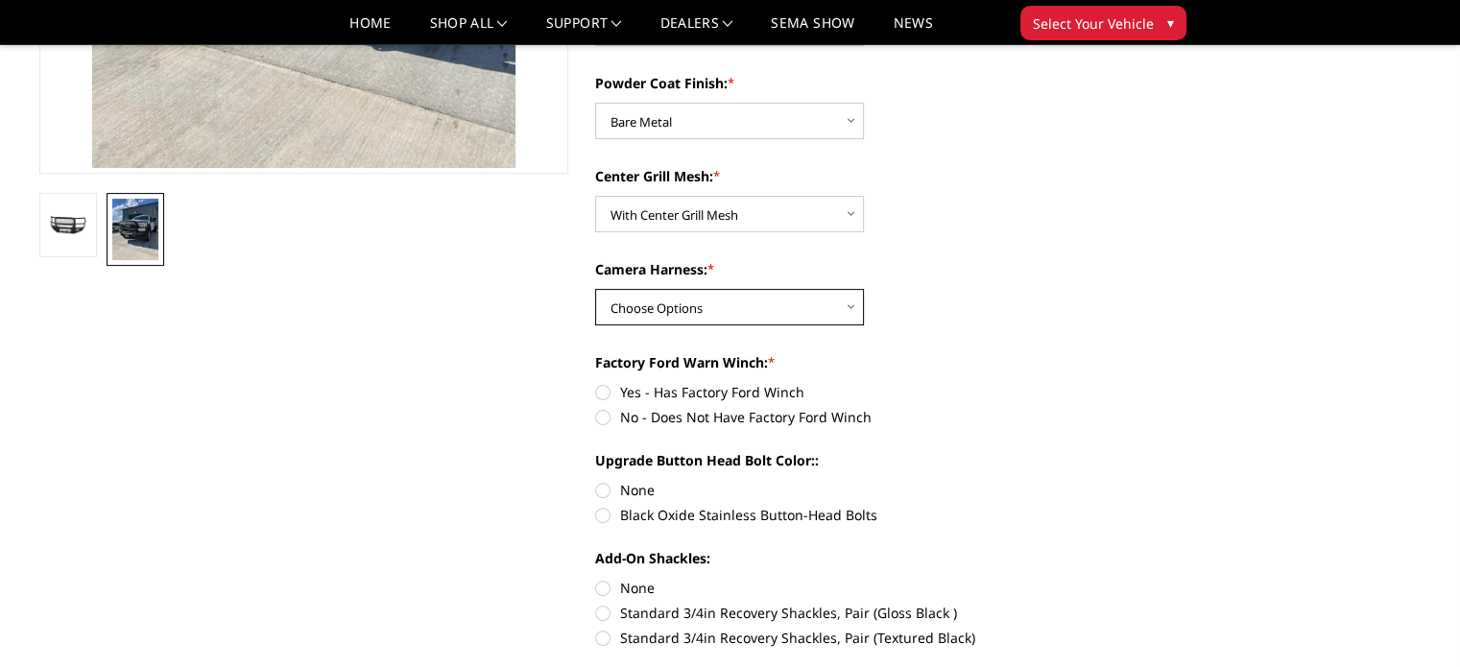
click at [776, 307] on select "Choose Options WITH Camera Harness WITHOUT Camera Harness" at bounding box center [729, 307] width 269 height 36
select select "2426"
click at [595, 289] on select "Choose Options WITH Camera Harness WITHOUT Camera Harness" at bounding box center [729, 307] width 269 height 36
click at [974, 339] on div "Parking Sensor Cutouts: * Choose Options No-Without Parking Sensor Cutouts Yes-…" at bounding box center [860, 609] width 530 height 1258
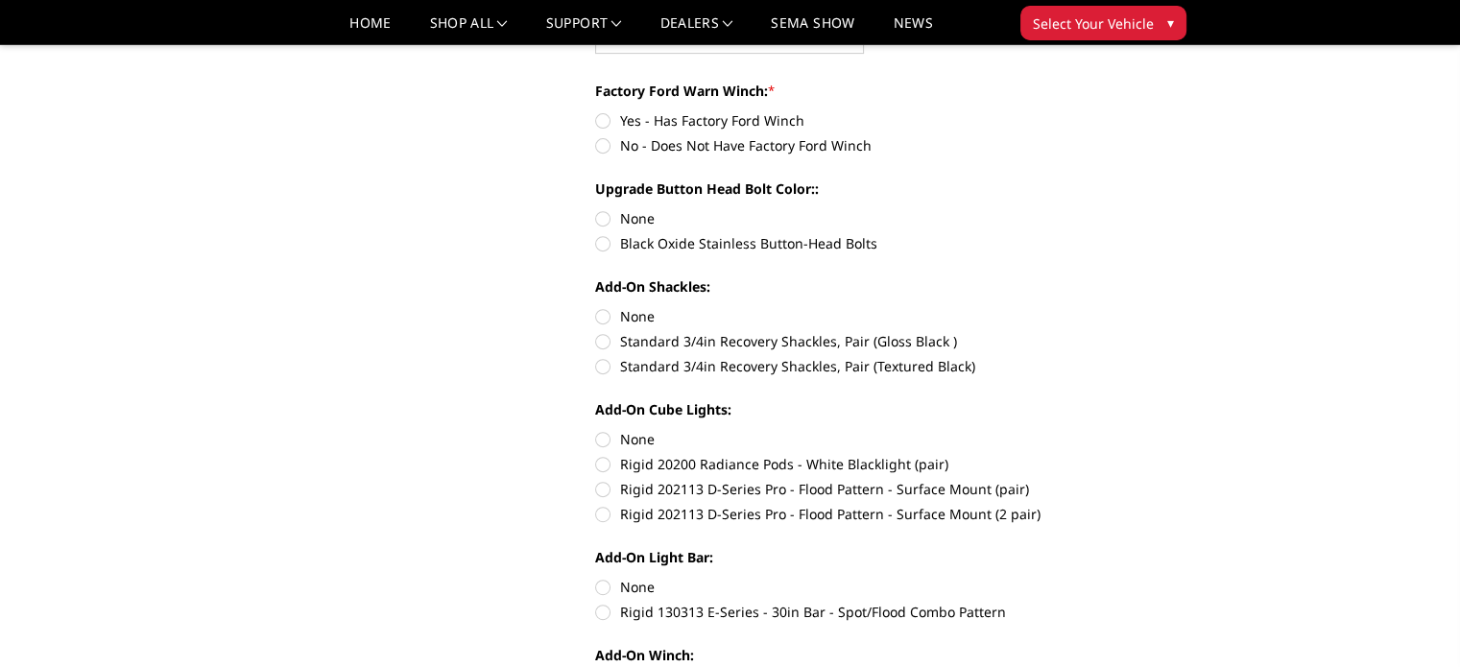
scroll to position [787, 0]
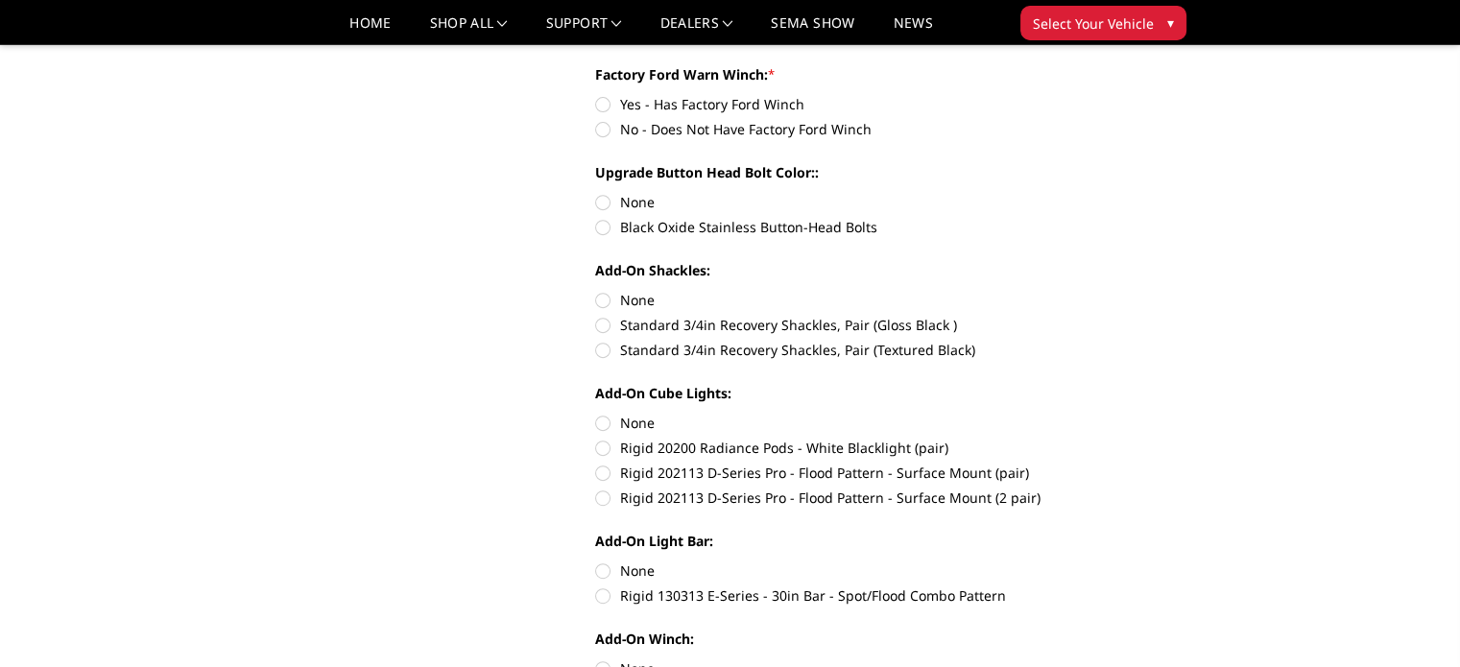
click at [607, 132] on label "No - Does Not Have Factory Ford Winch" at bounding box center [860, 129] width 530 height 20
click at [1125, 95] on input "No - Does Not Have Factory Ford Winch" at bounding box center [1125, 94] width 1 height 1
radio input "true"
click at [600, 199] on label "None" at bounding box center [860, 202] width 530 height 20
click at [596, 193] on input "None" at bounding box center [595, 192] width 1 height 1
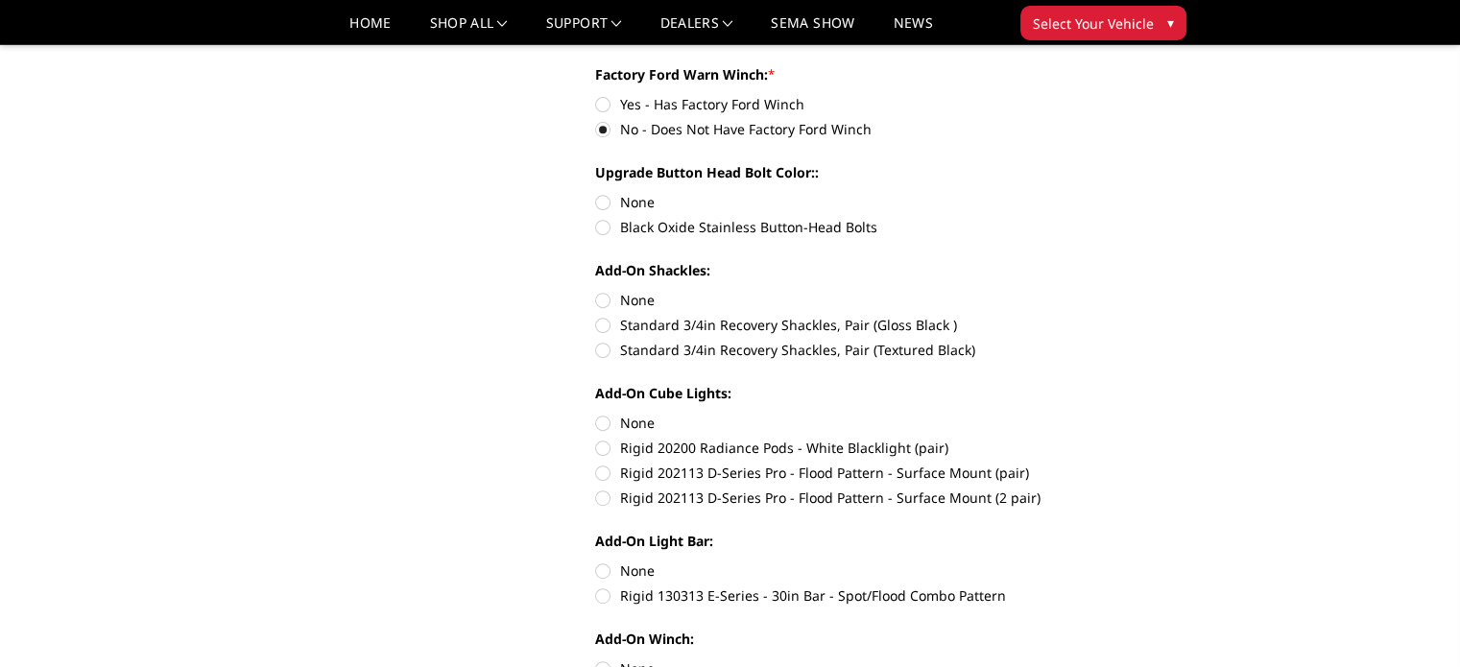
radio input "true"
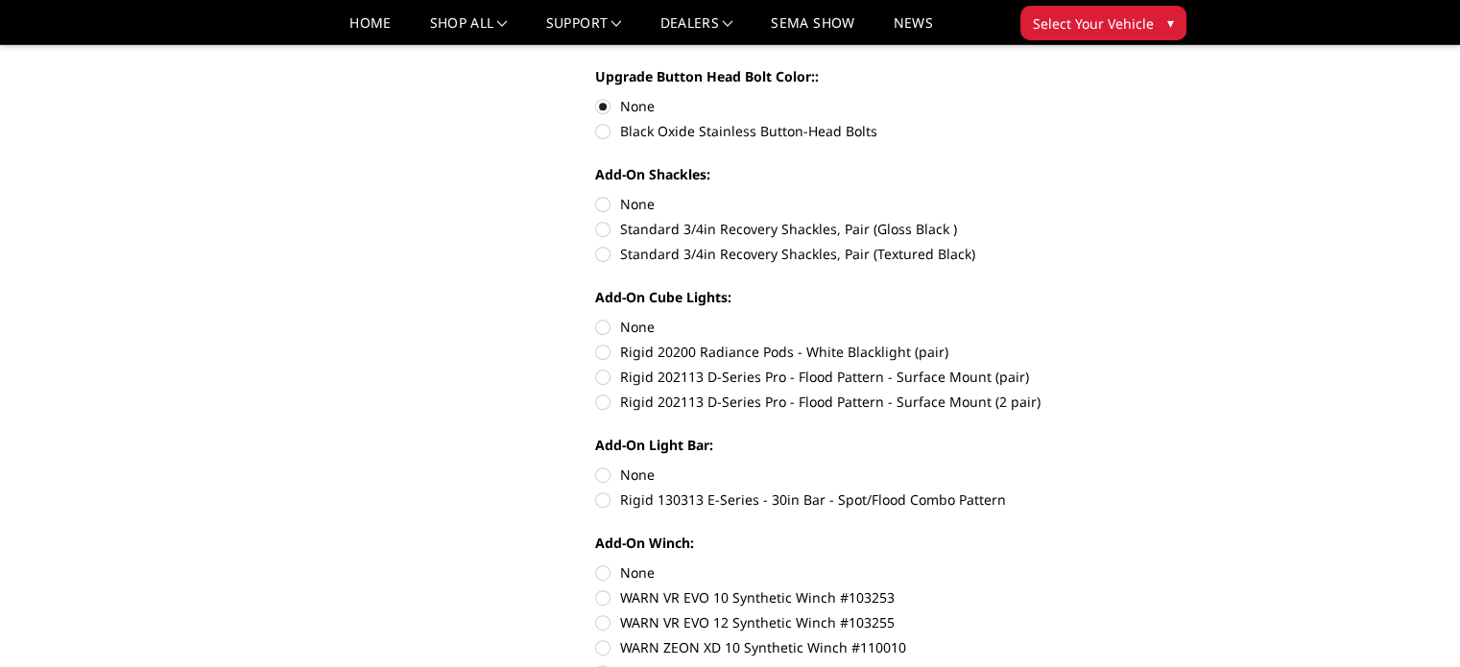
click at [600, 206] on label "None" at bounding box center [860, 204] width 530 height 20
click at [596, 195] on input "None" at bounding box center [595, 194] width 1 height 1
radio input "true"
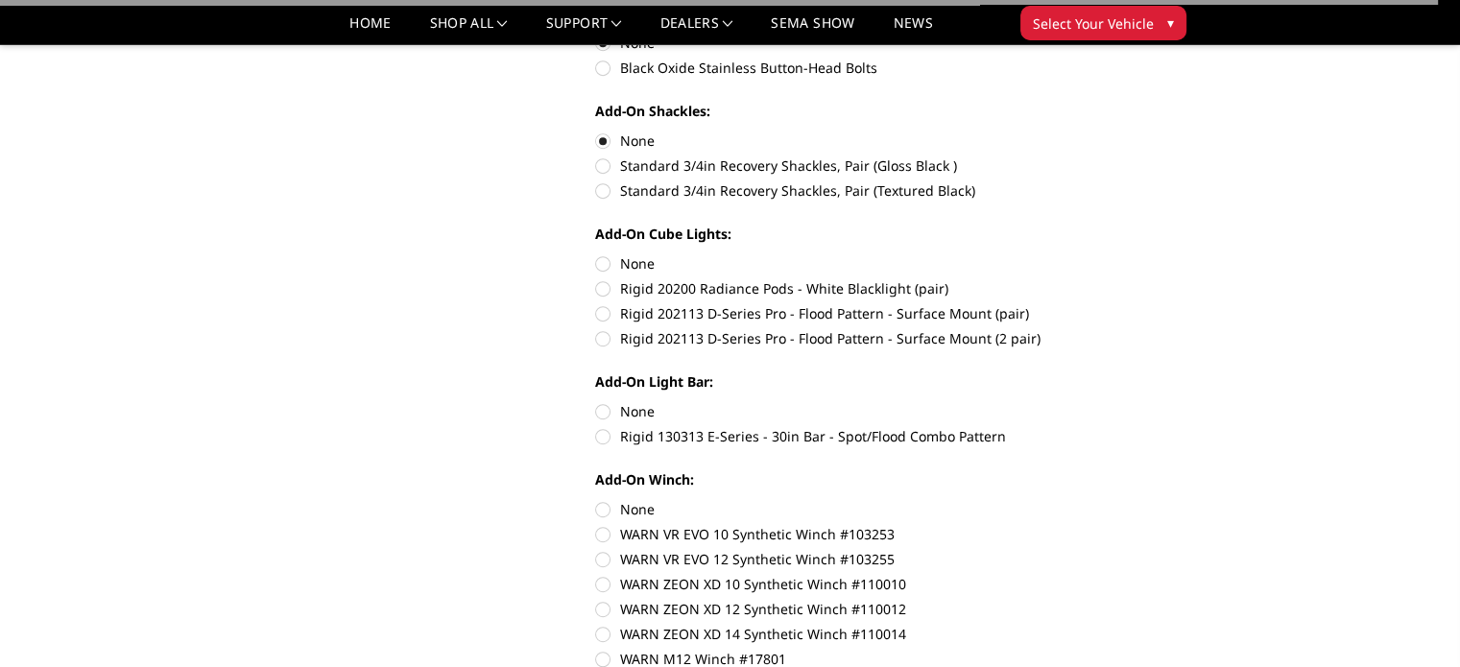
scroll to position [979, 0]
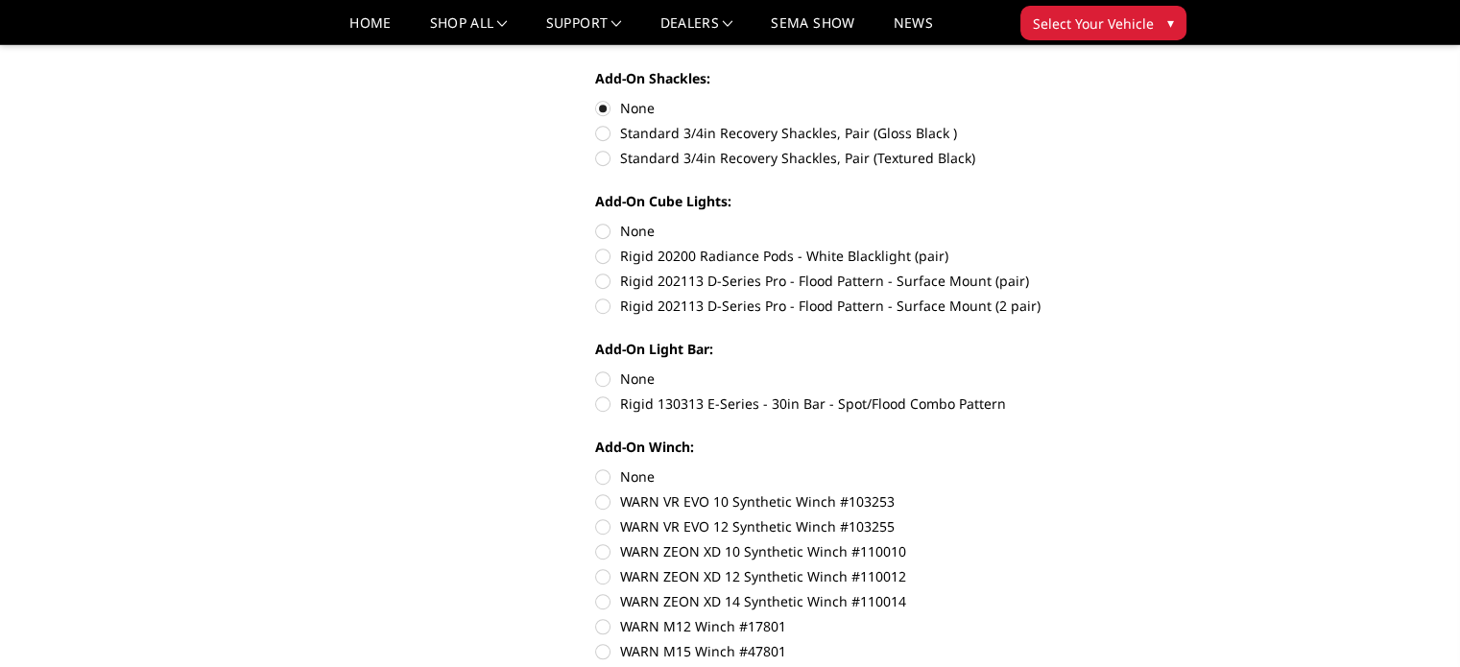
click at [605, 310] on label "Rigid 202113 D-Series Pro - Flood Pattern - Surface Mount (2 pair)" at bounding box center [860, 306] width 530 height 20
click at [1125, 272] on input "Rigid 202113 D-Series Pro - Flood Pattern - Surface Mount (2 pair)" at bounding box center [1125, 271] width 1 height 1
radio input "true"
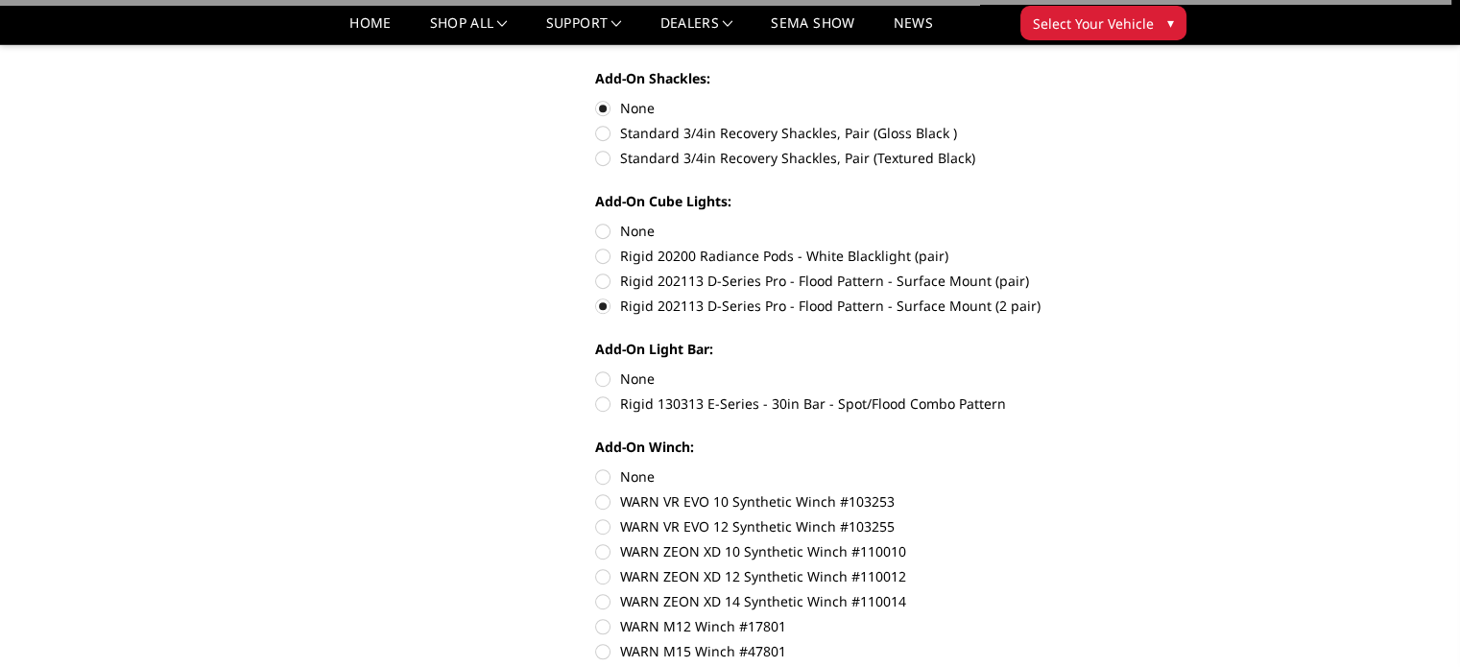
scroll to position [1075, 0]
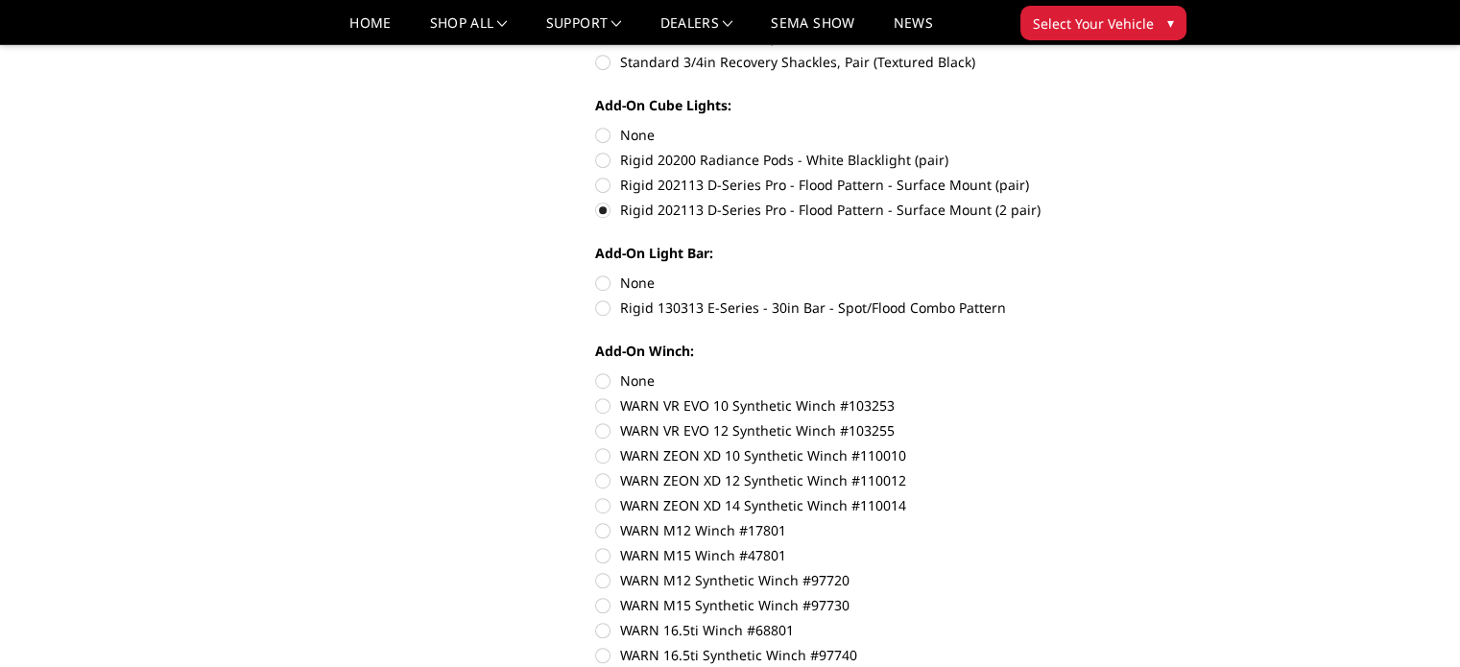
click at [602, 283] on label "None" at bounding box center [860, 283] width 530 height 20
click at [596, 274] on input "None" at bounding box center [595, 273] width 1 height 1
radio input "true"
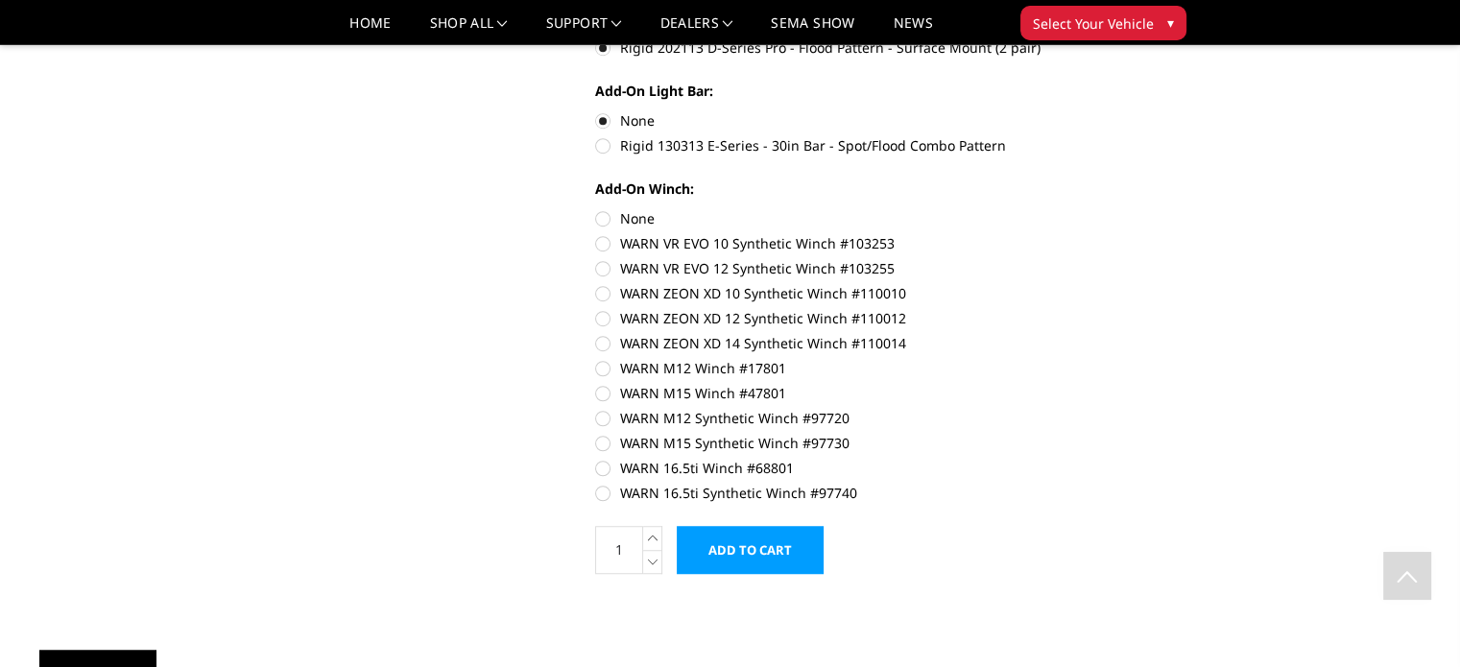
scroll to position [1267, 0]
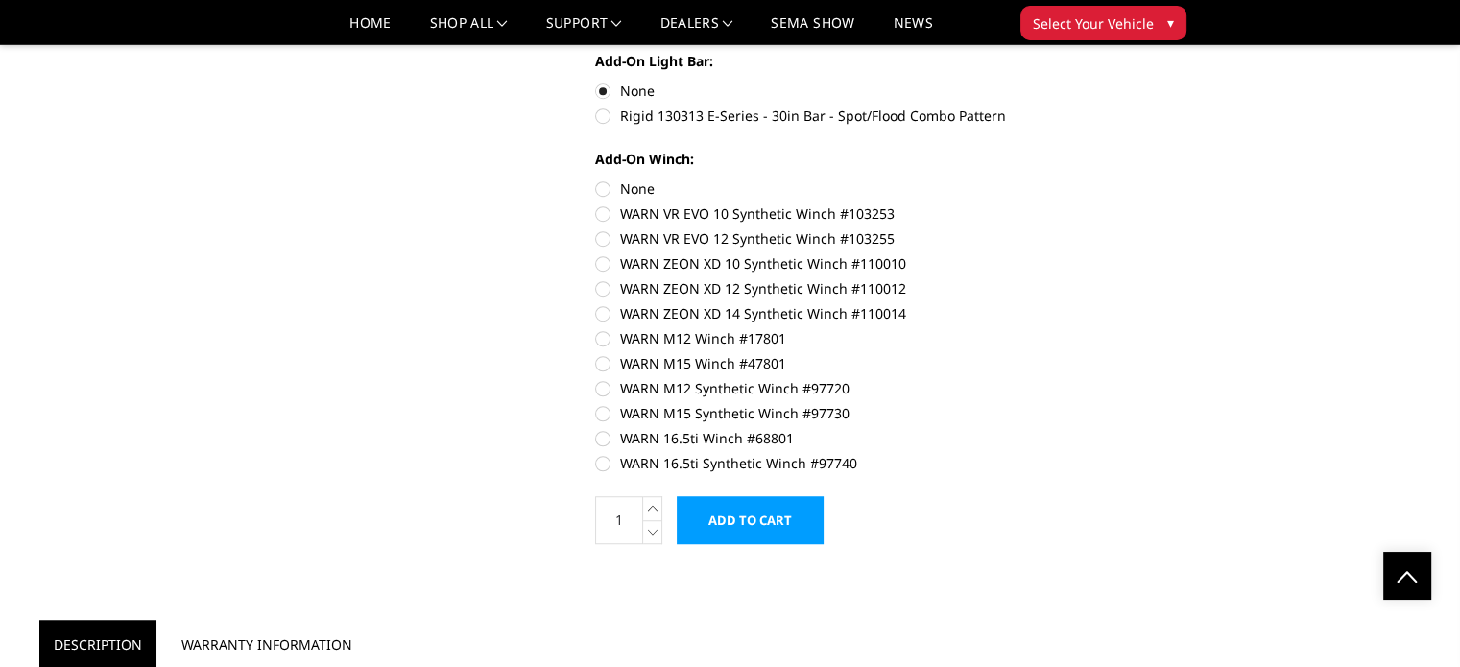
click at [603, 189] on label "None" at bounding box center [860, 189] width 530 height 20
click at [596, 180] on input "None" at bounding box center [595, 179] width 1 height 1
radio input "true"
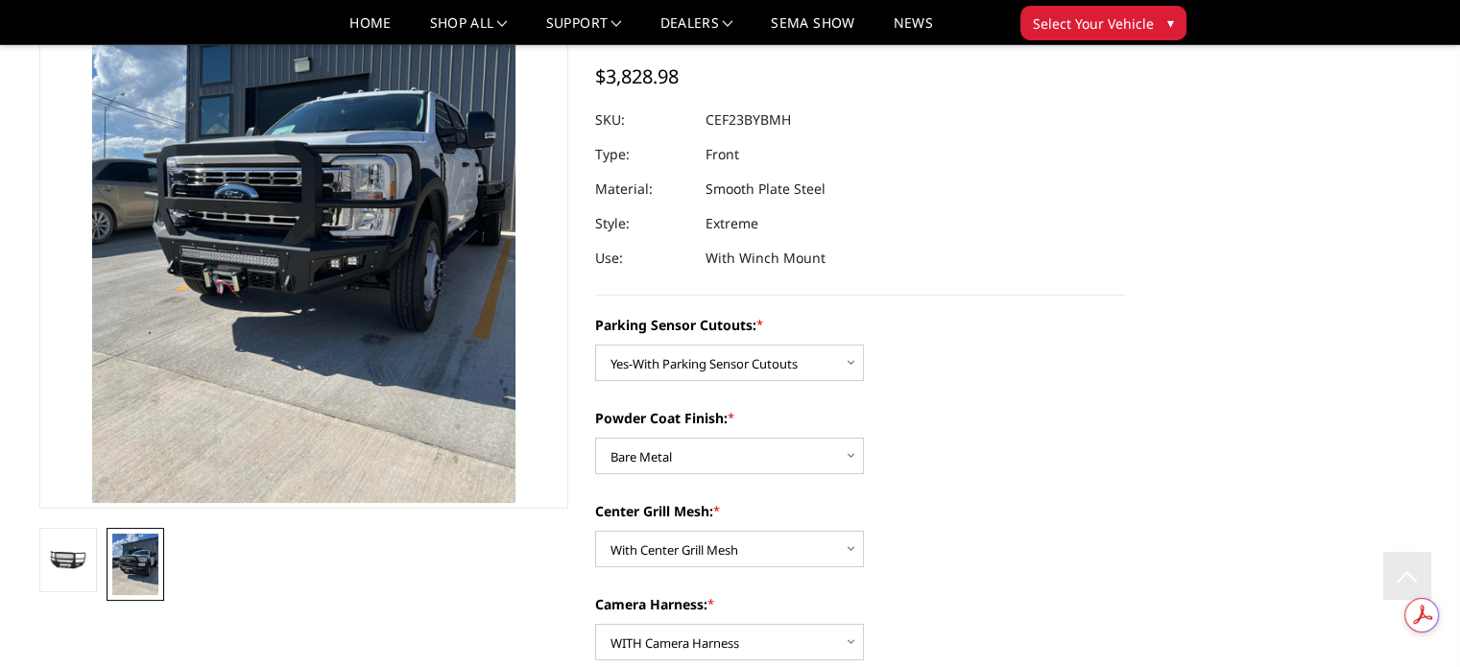
scroll to position [0, 0]
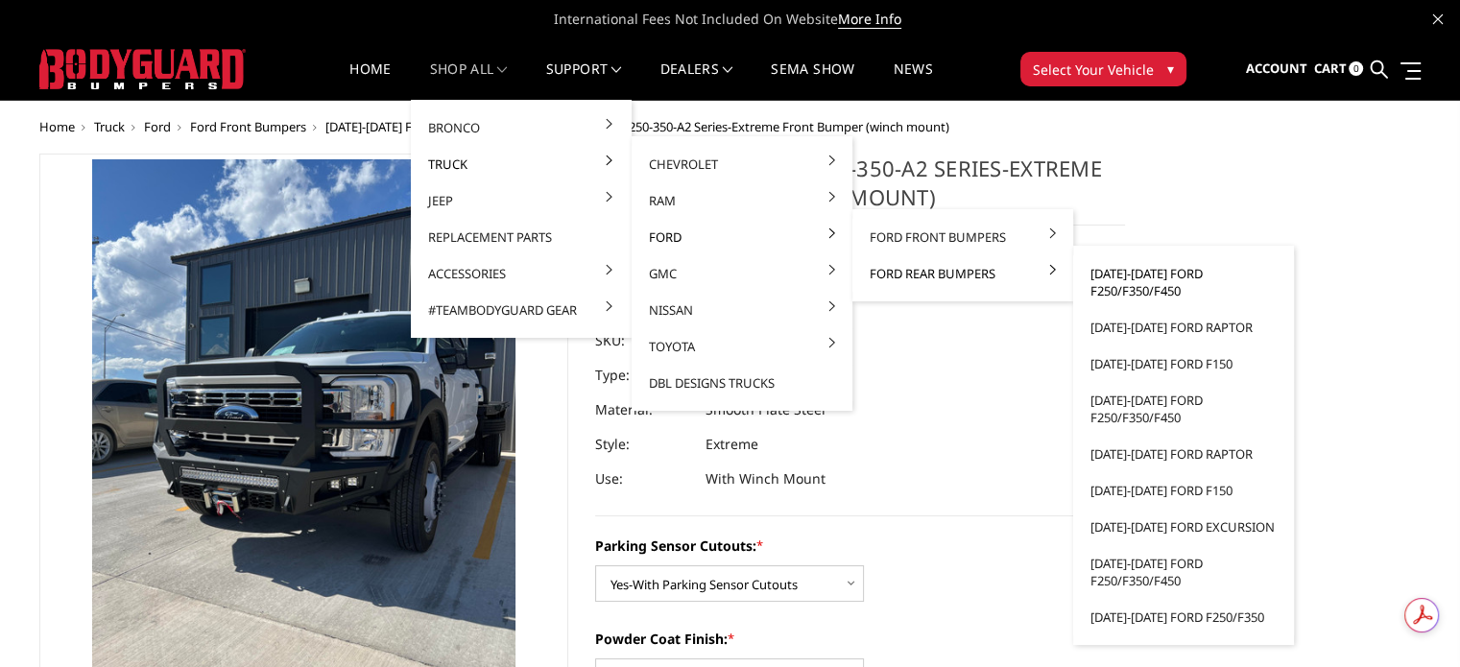
click at [1117, 283] on link "[DATE]-[DATE] Ford F250/F350/F450" at bounding box center [1183, 282] width 205 height 54
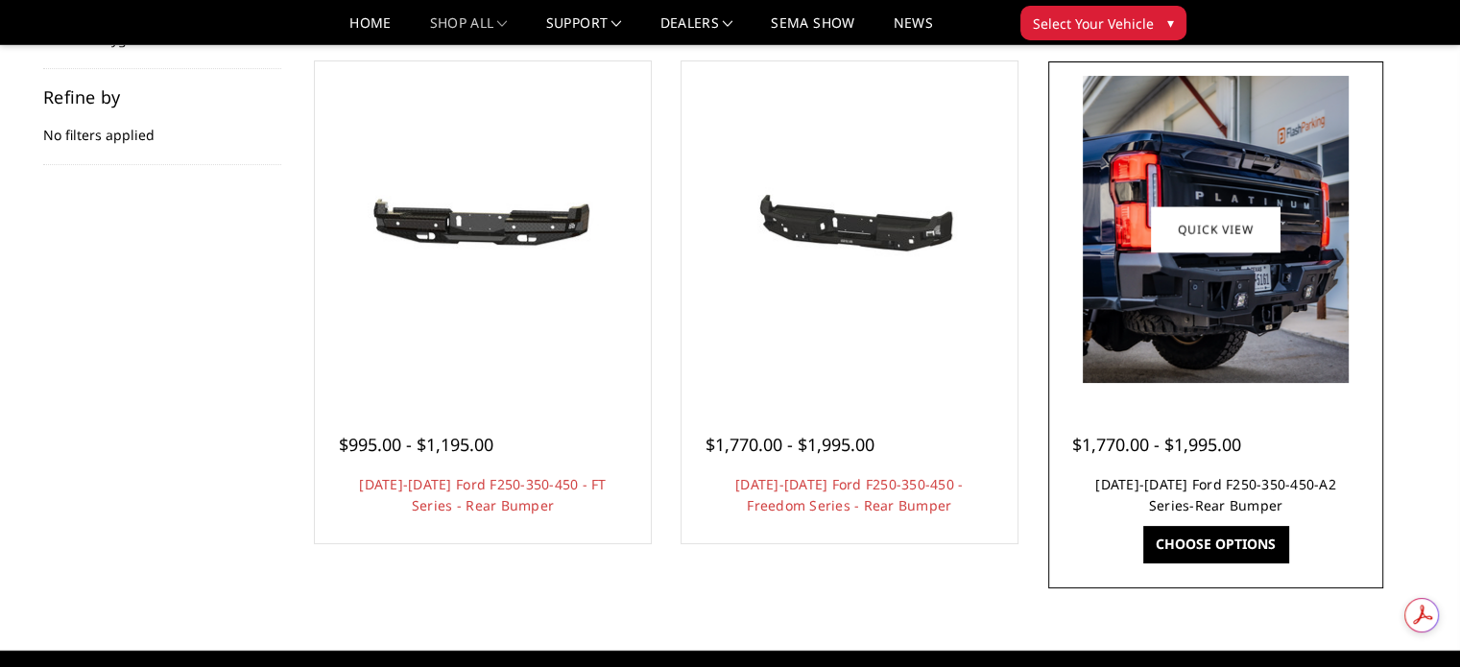
click at [1210, 480] on link "[DATE]-[DATE] Ford F250-350-450-A2 Series-Rear Bumper" at bounding box center [1215, 494] width 241 height 39
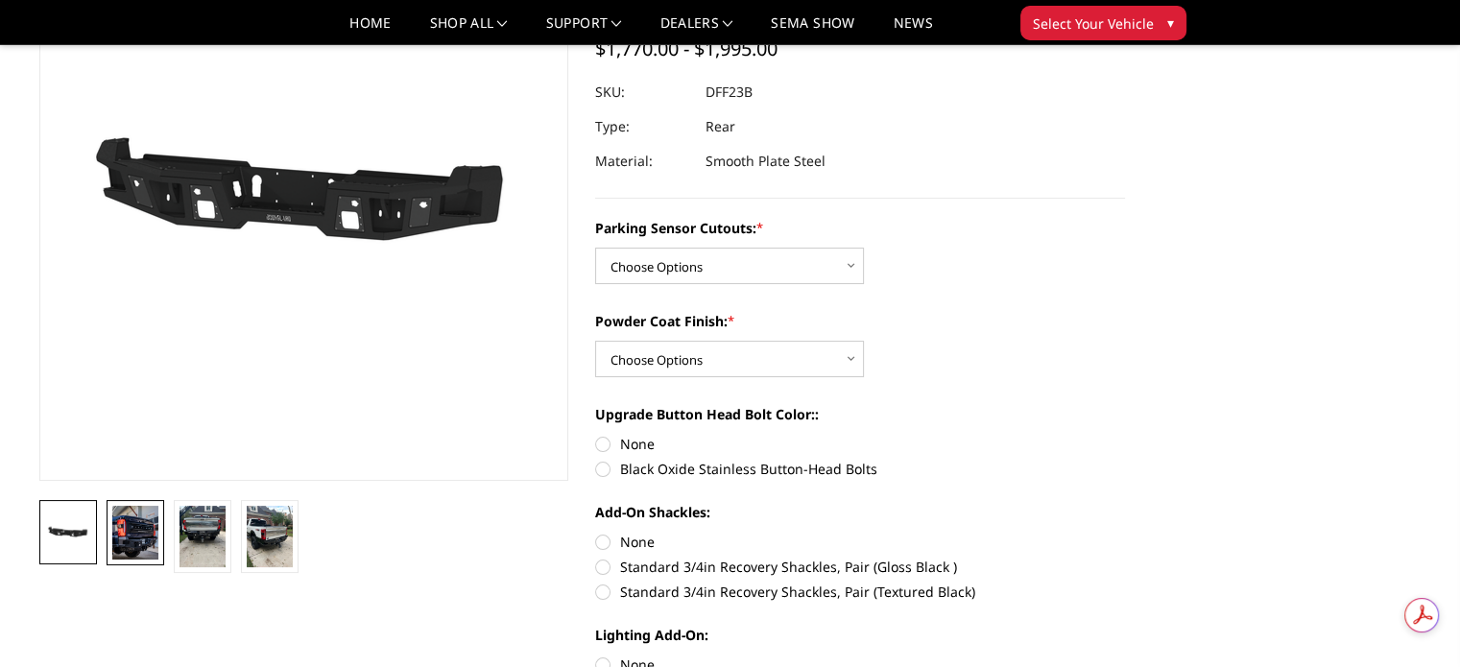
click at [133, 531] on img at bounding box center [135, 533] width 46 height 54
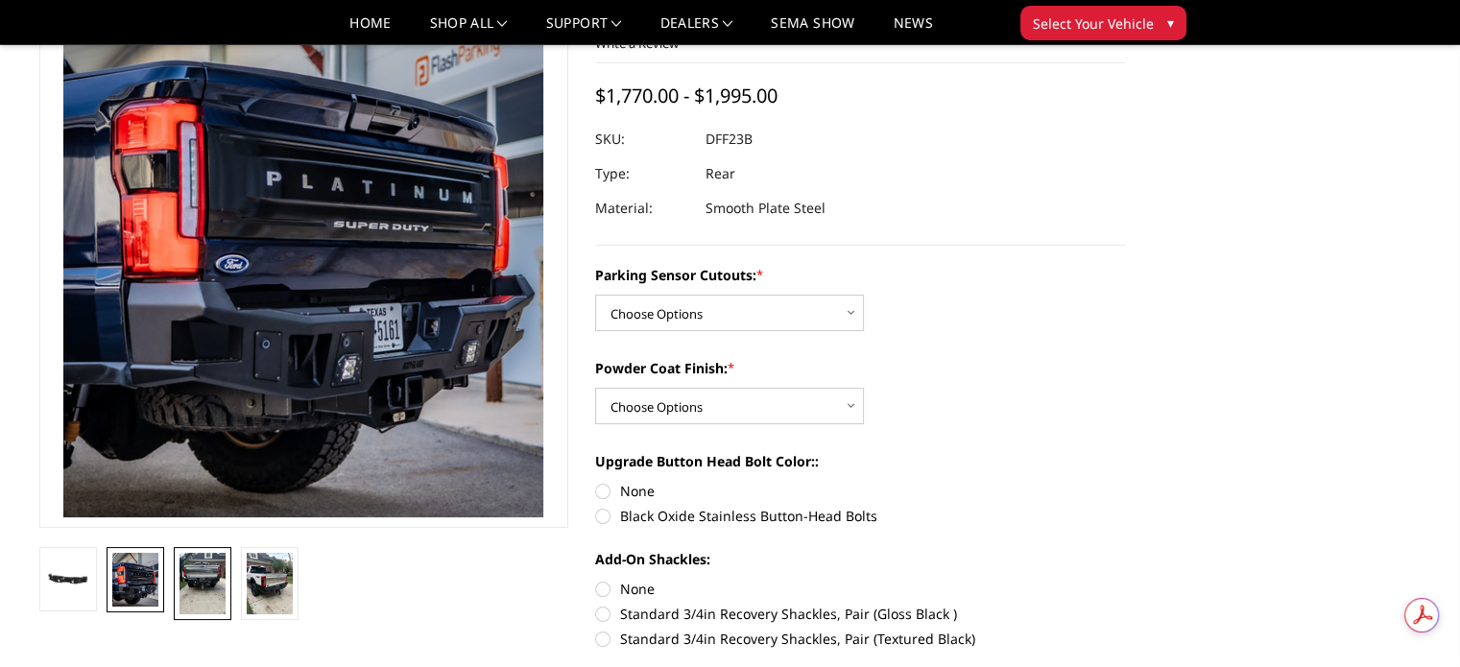
click at [204, 586] on img at bounding box center [203, 583] width 46 height 61
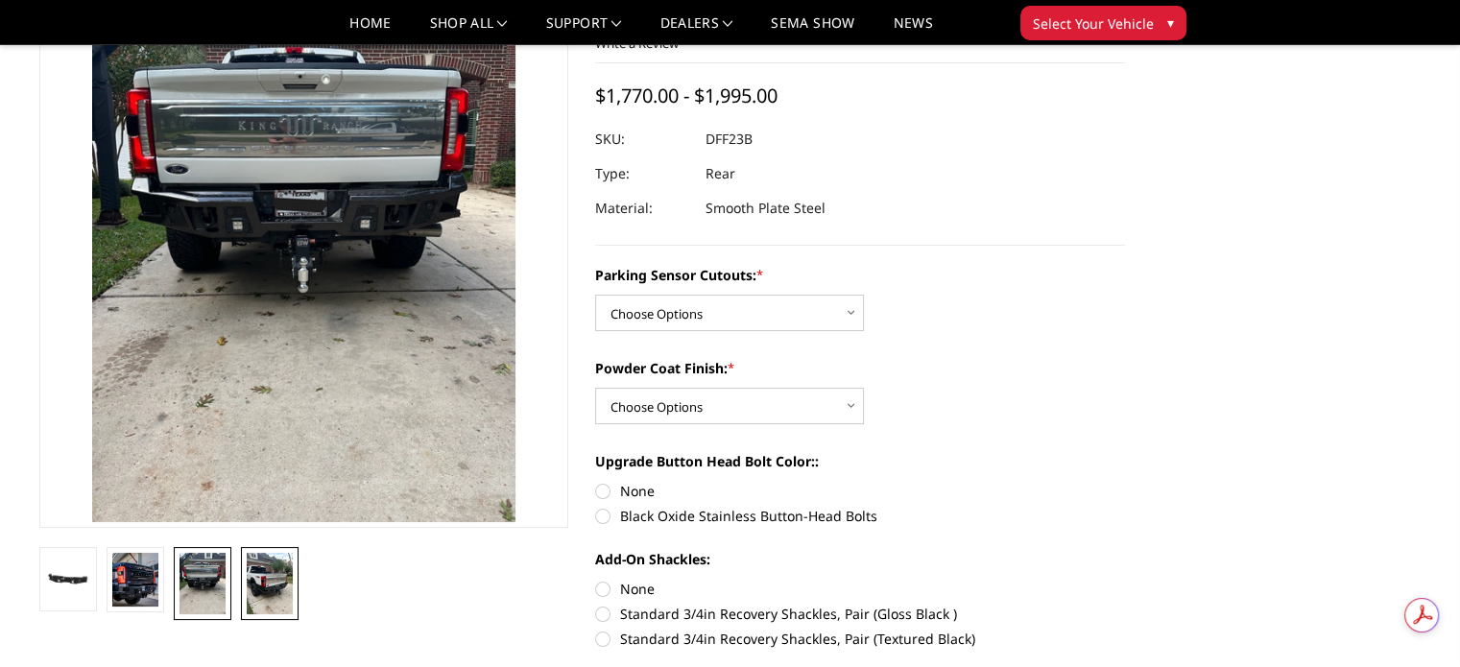
click at [269, 585] on img at bounding box center [270, 583] width 46 height 61
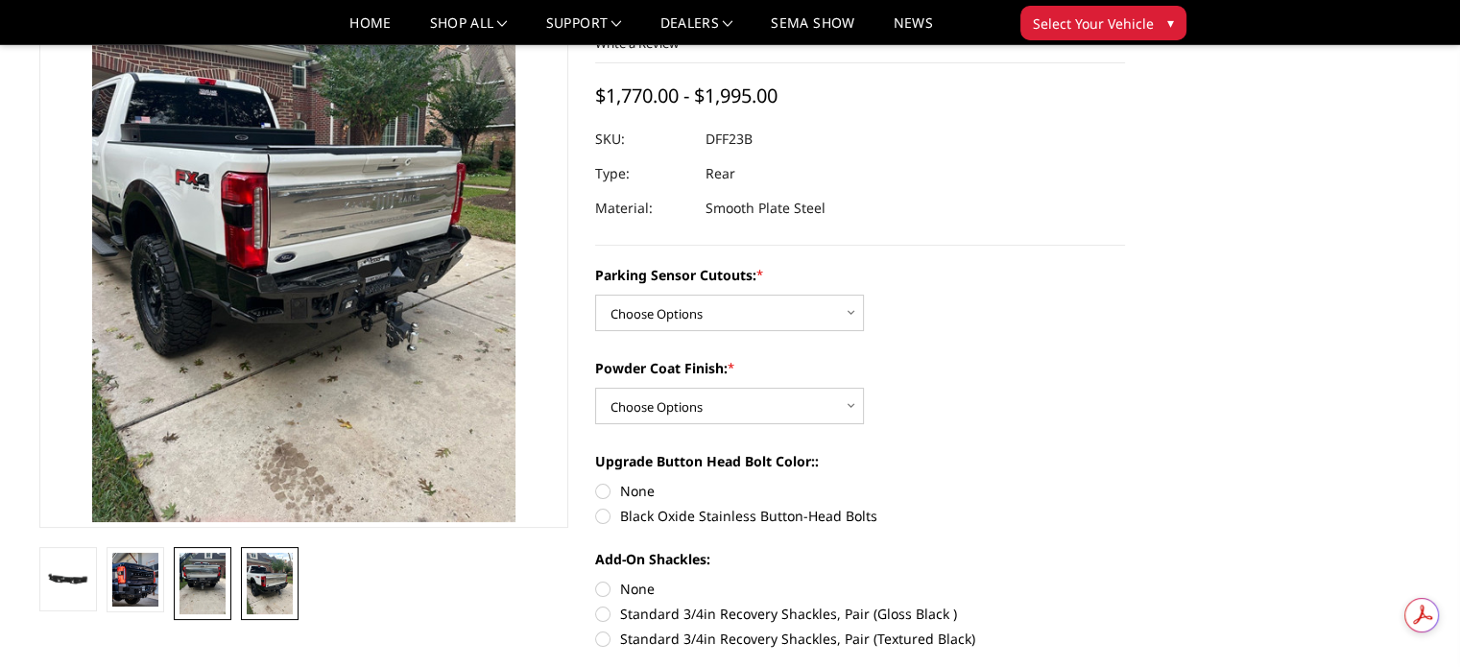
click at [207, 589] on img at bounding box center [203, 583] width 46 height 61
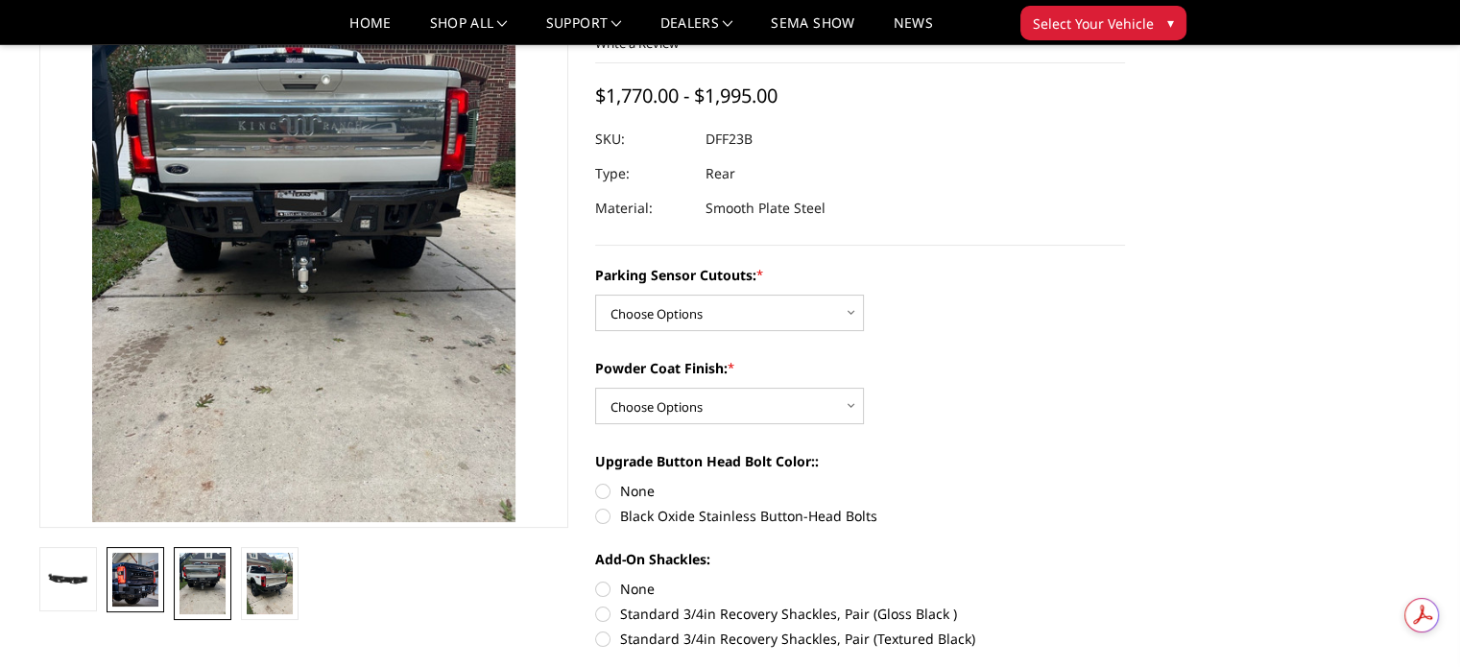
click at [136, 579] on img at bounding box center [135, 580] width 46 height 54
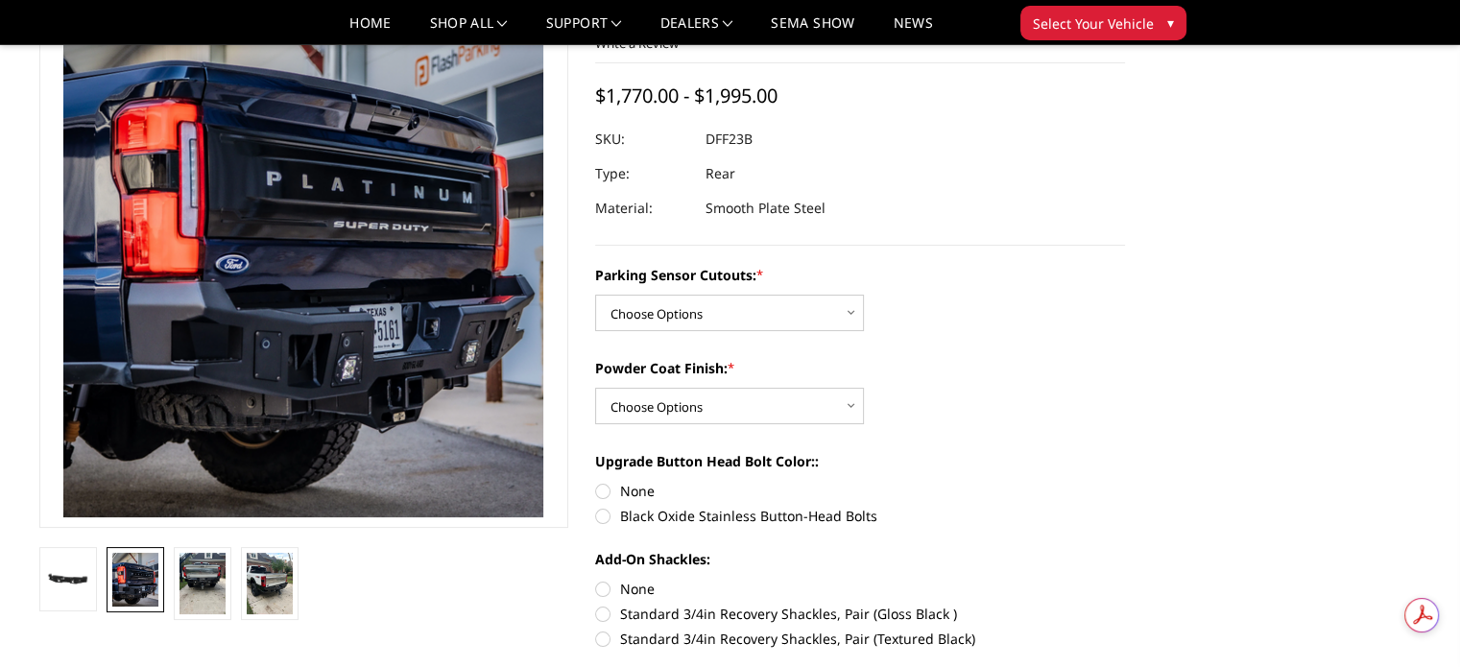
scroll to position [150, 0]
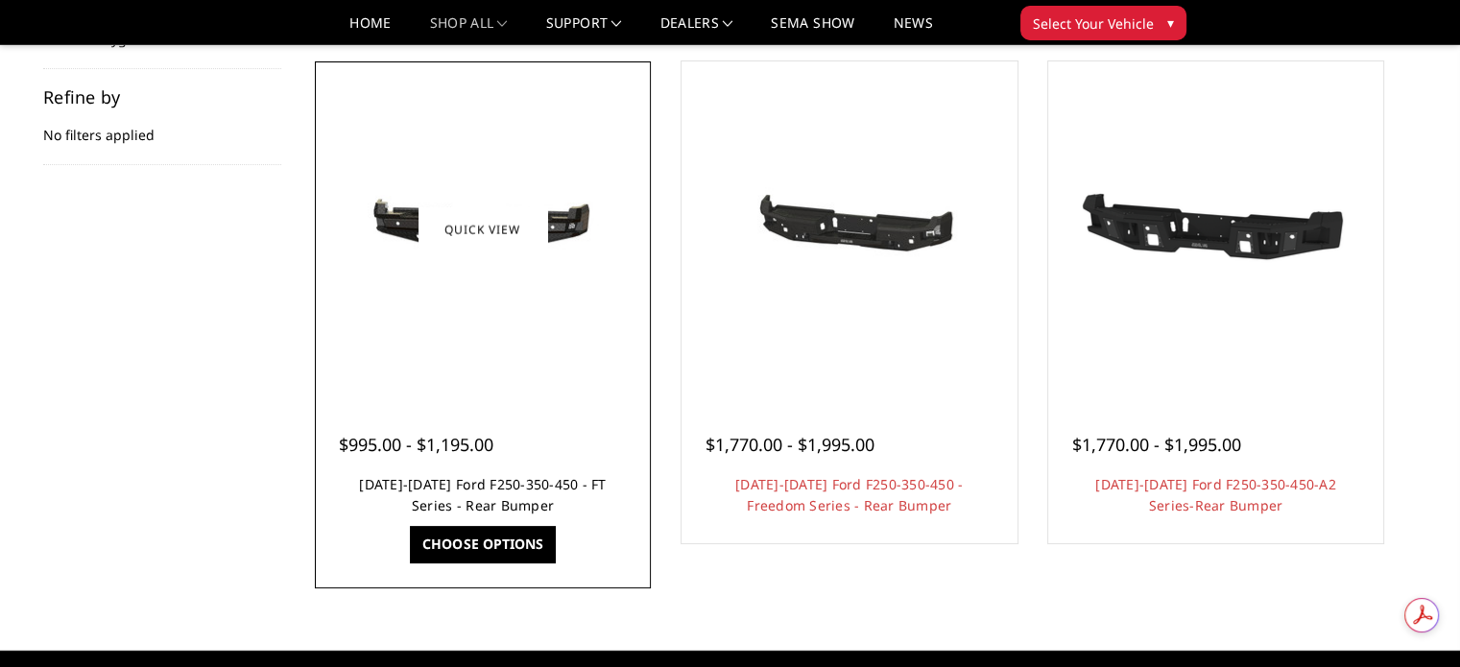
click at [392, 480] on link "[DATE]-[DATE] Ford F250-350-450 - FT Series - Rear Bumper" at bounding box center [482, 494] width 247 height 39
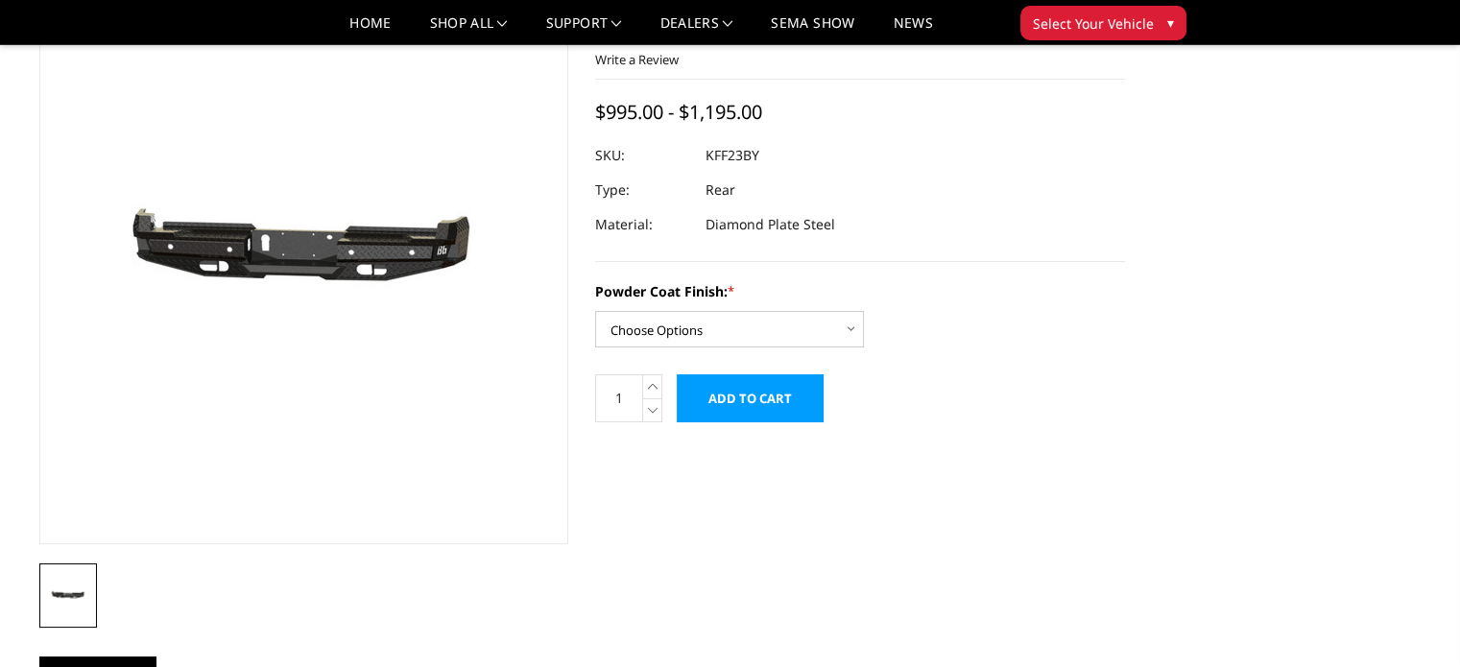
scroll to position [96, 0]
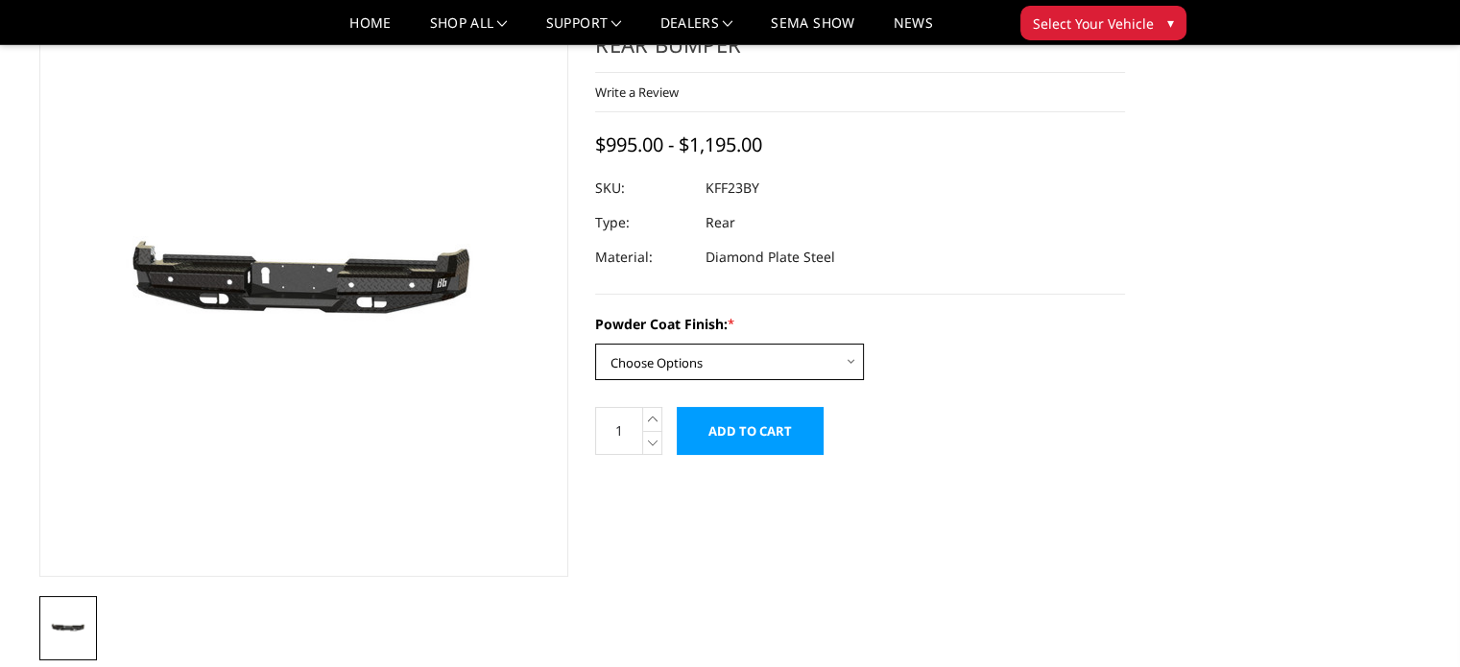
click at [759, 377] on select "Choose Options Bare Metal Gloss Black Powder Coat Textured Black Powder Coat" at bounding box center [729, 362] width 269 height 36
select select "3420"
click at [595, 344] on select "Choose Options Bare Metal Gloss Black Powder Coat Textured Black Powder Coat" at bounding box center [729, 362] width 269 height 36
click at [982, 345] on div "Powder Coat Finish: * Choose Options Bare Metal Gloss Black Powder Coat Texture…" at bounding box center [860, 347] width 530 height 66
